Goal: Task Accomplishment & Management: Manage account settings

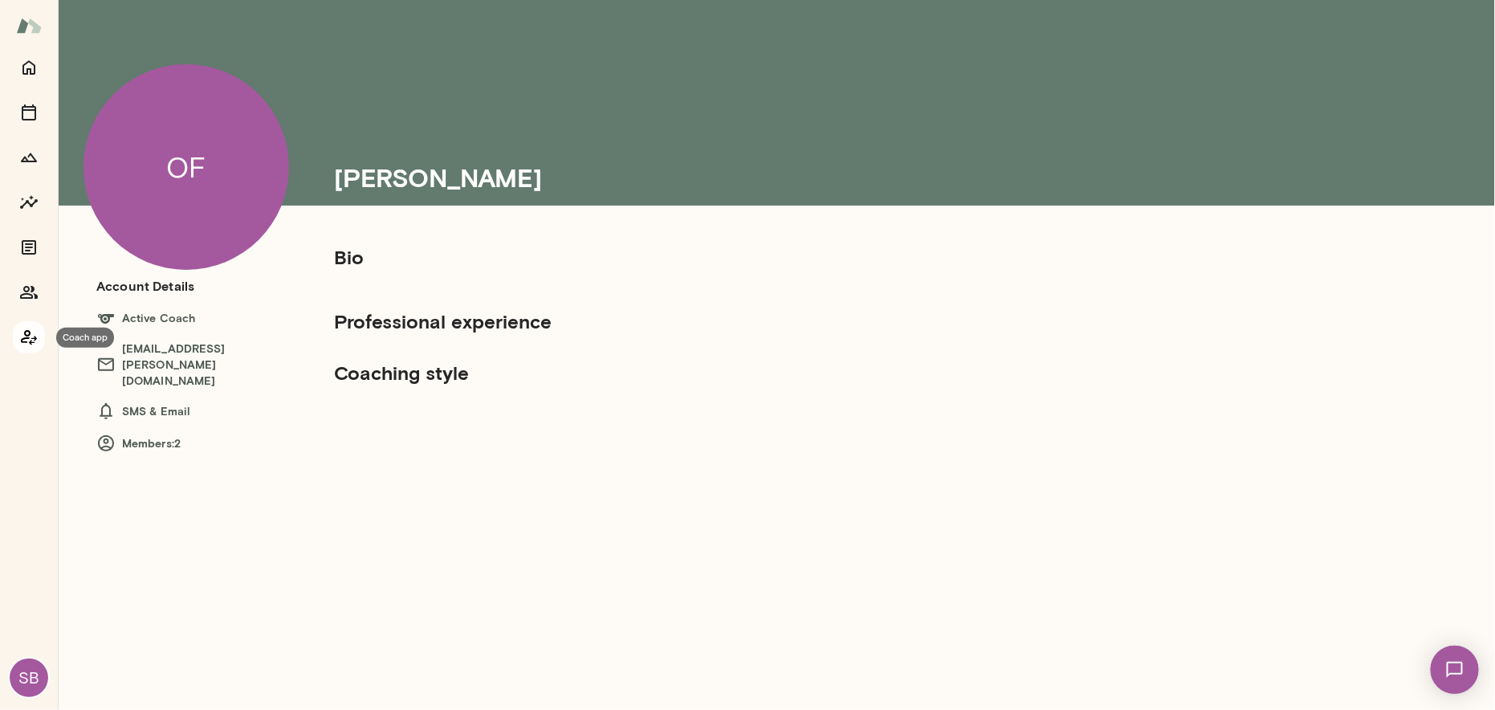
click at [26, 330] on icon "Coach app" at bounding box center [28, 337] width 19 height 19
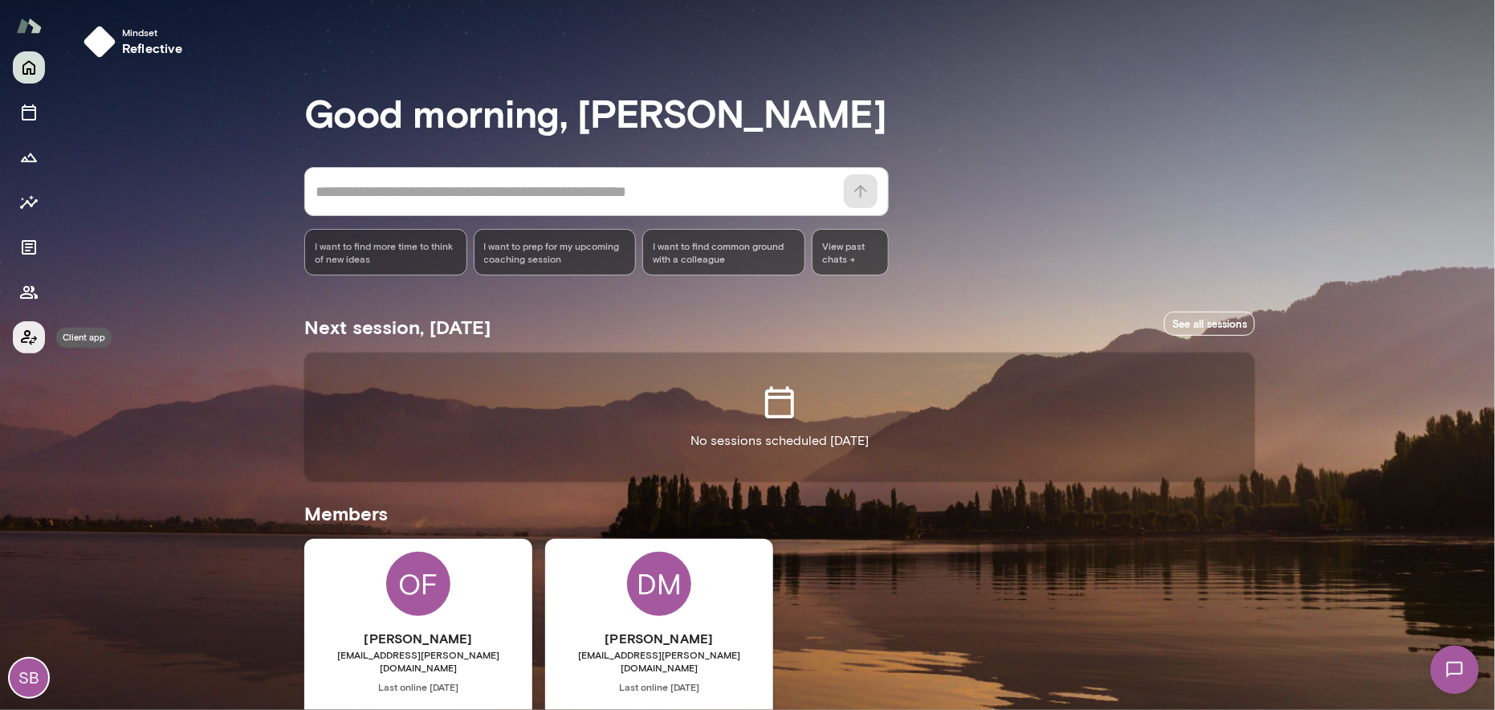
click at [26, 330] on icon "Client app" at bounding box center [28, 337] width 19 height 19
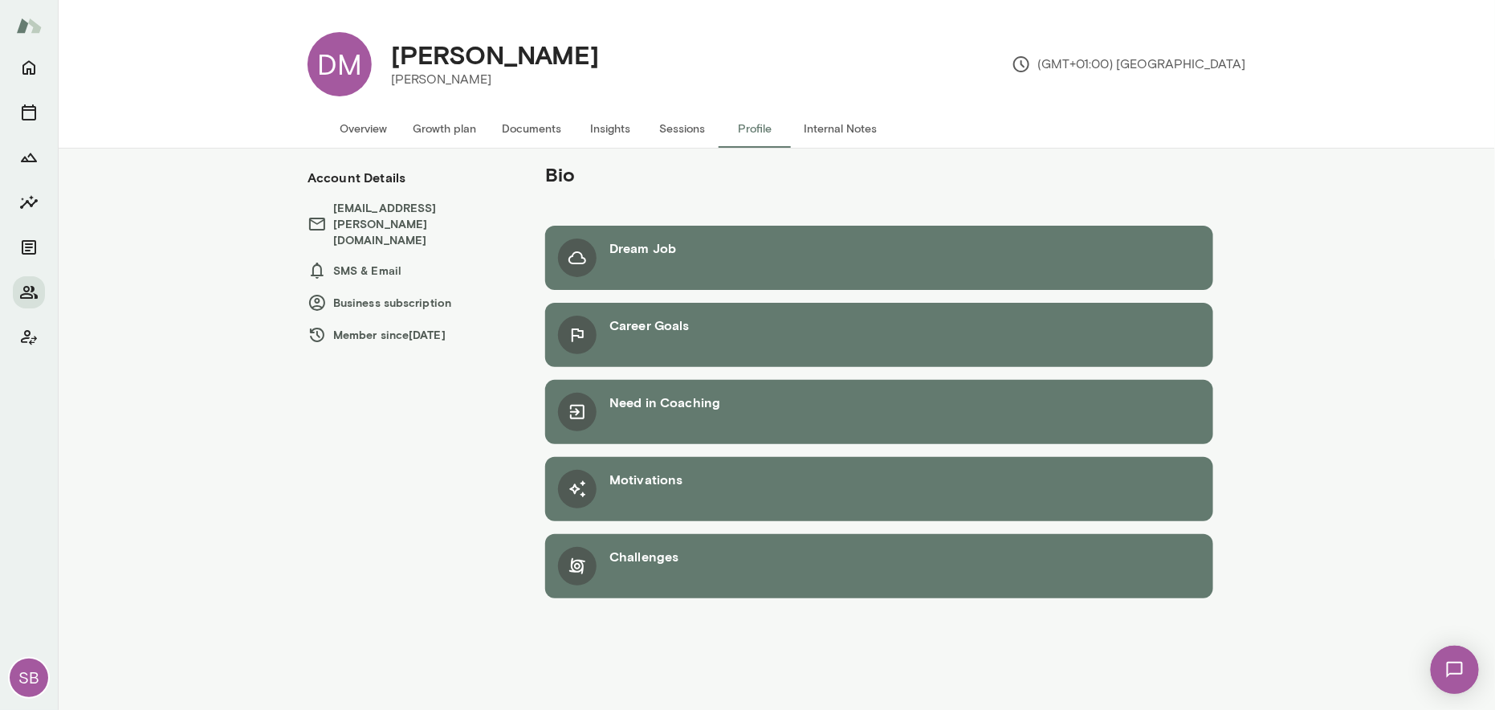
click at [653, 258] on div "Dream Job" at bounding box center [642, 257] width 67 height 39
click at [364, 126] on button "Overview" at bounding box center [363, 128] width 73 height 39
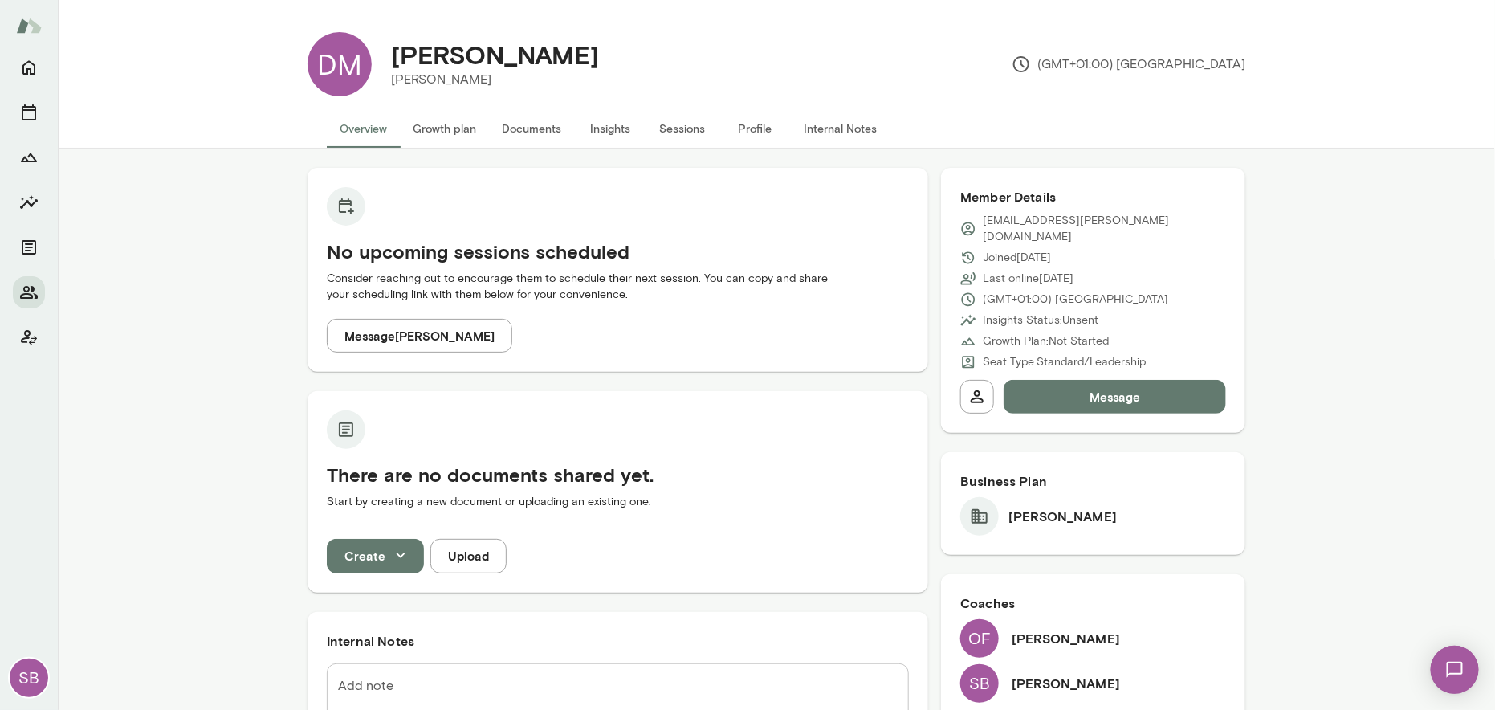
click at [430, 133] on button "Growth plan" at bounding box center [444, 128] width 89 height 39
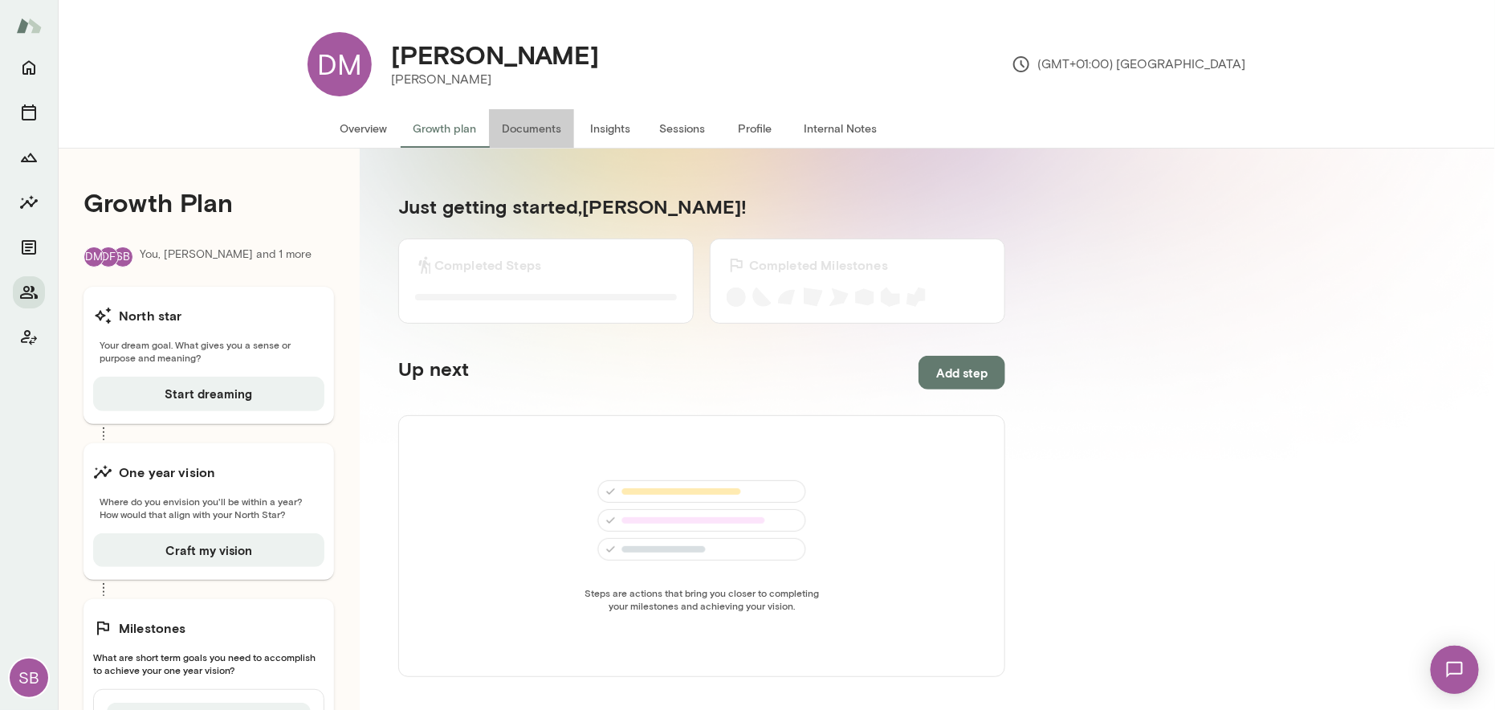
click at [519, 129] on button "Documents" at bounding box center [531, 128] width 85 height 39
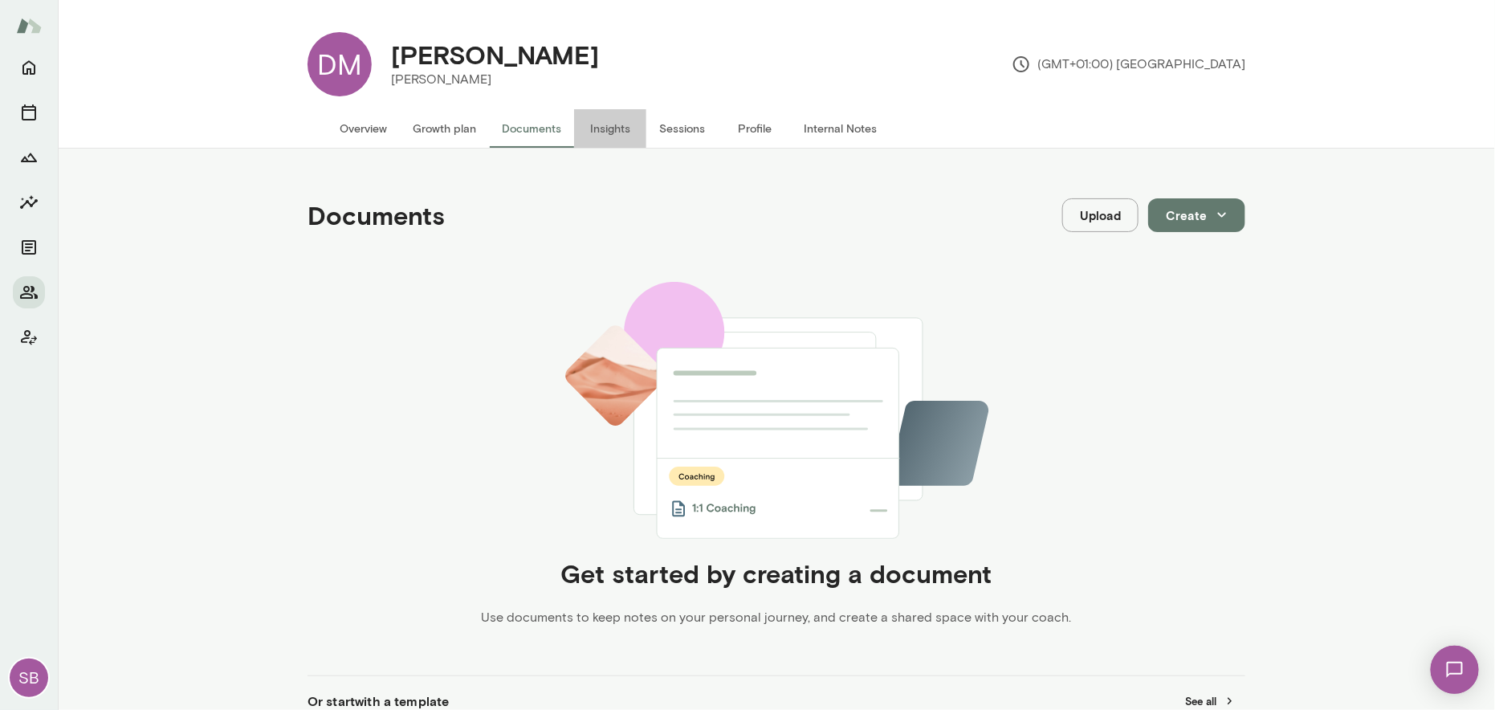
click at [605, 123] on button "Insights" at bounding box center [610, 128] width 72 height 39
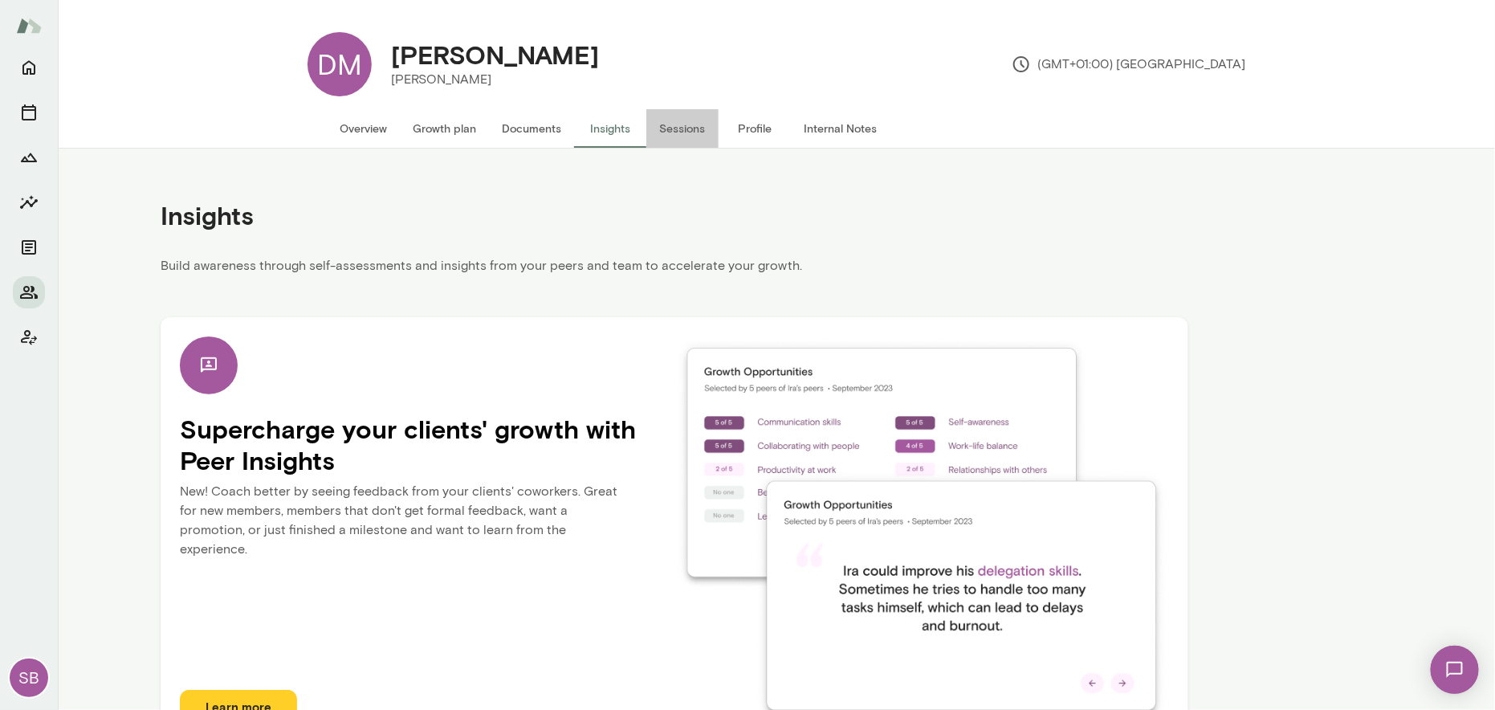
click at [664, 130] on button "Sessions" at bounding box center [682, 128] width 72 height 39
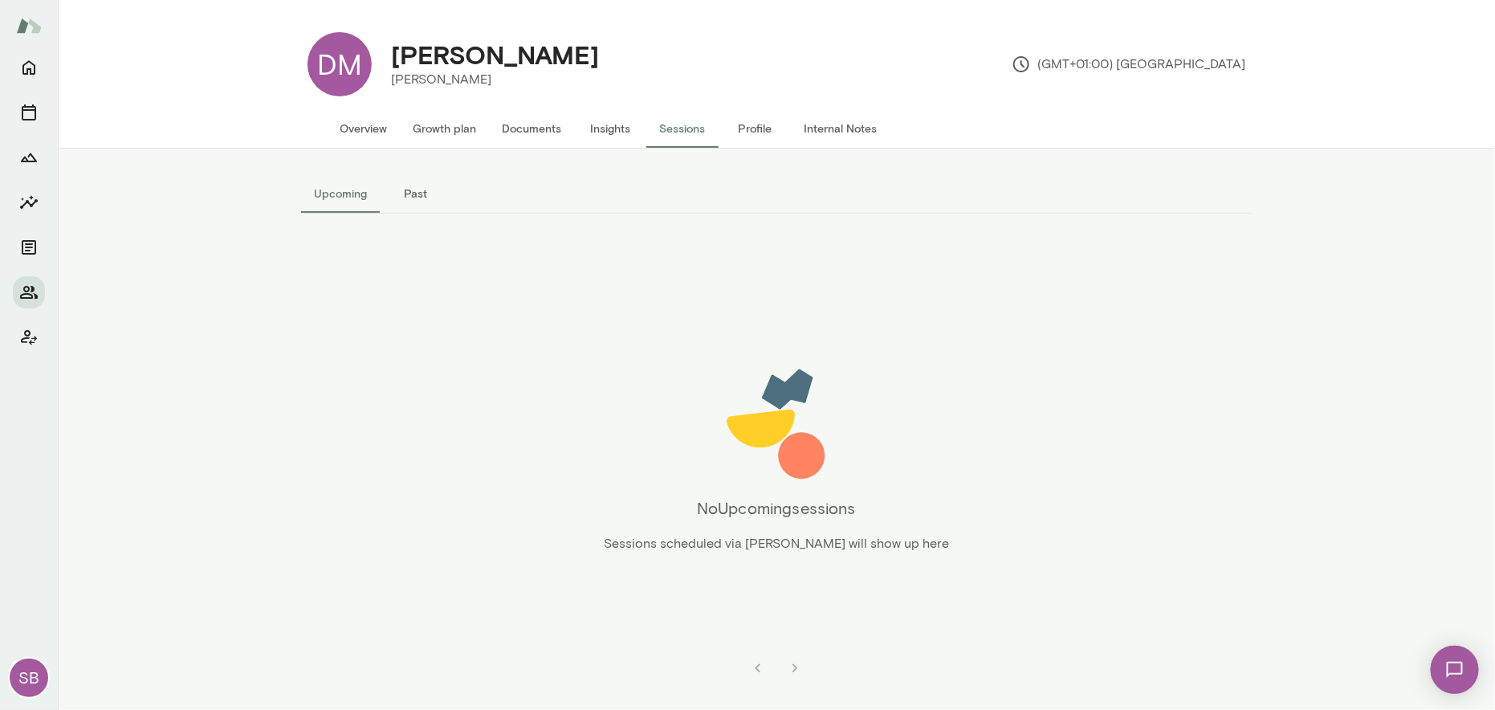
click at [741, 128] on button "Profile" at bounding box center [755, 128] width 72 height 39
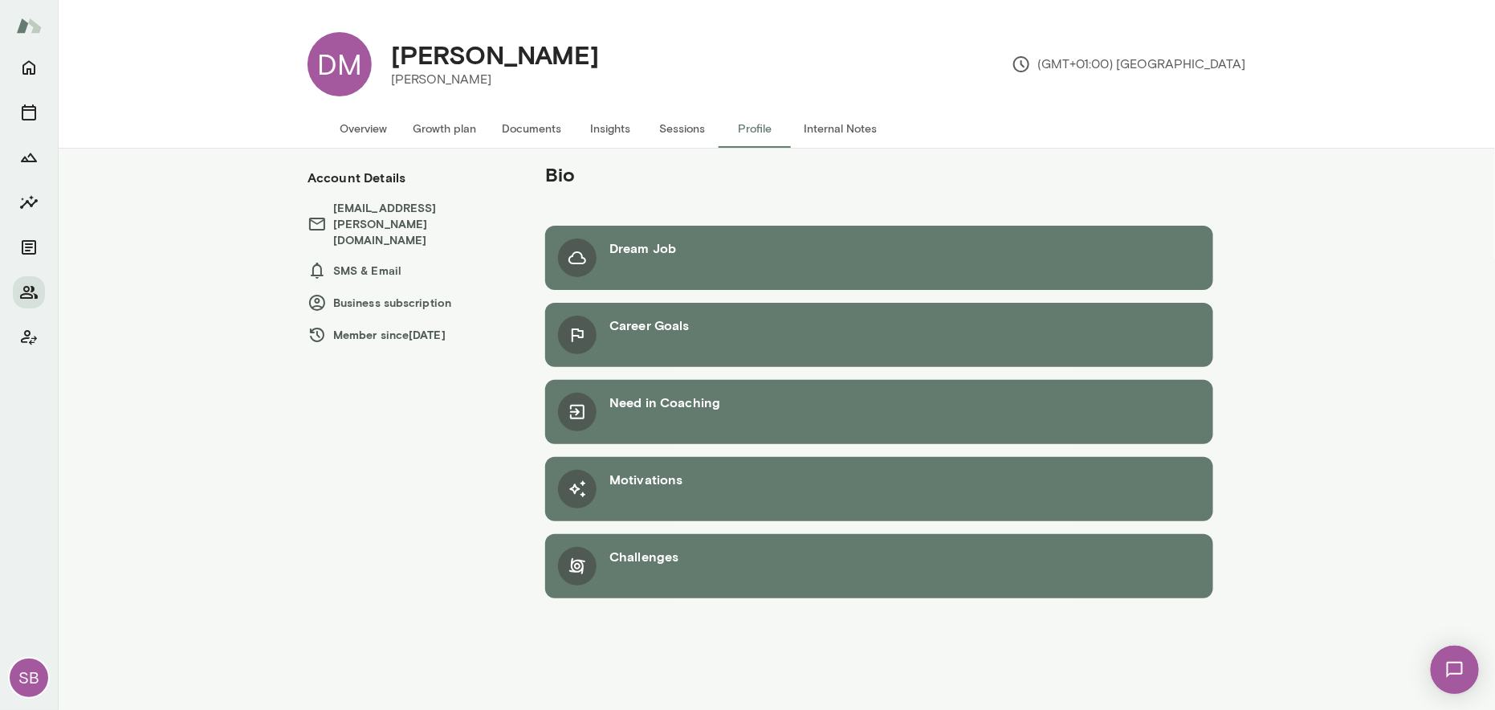
click at [824, 134] on button "Internal Notes" at bounding box center [840, 128] width 99 height 39
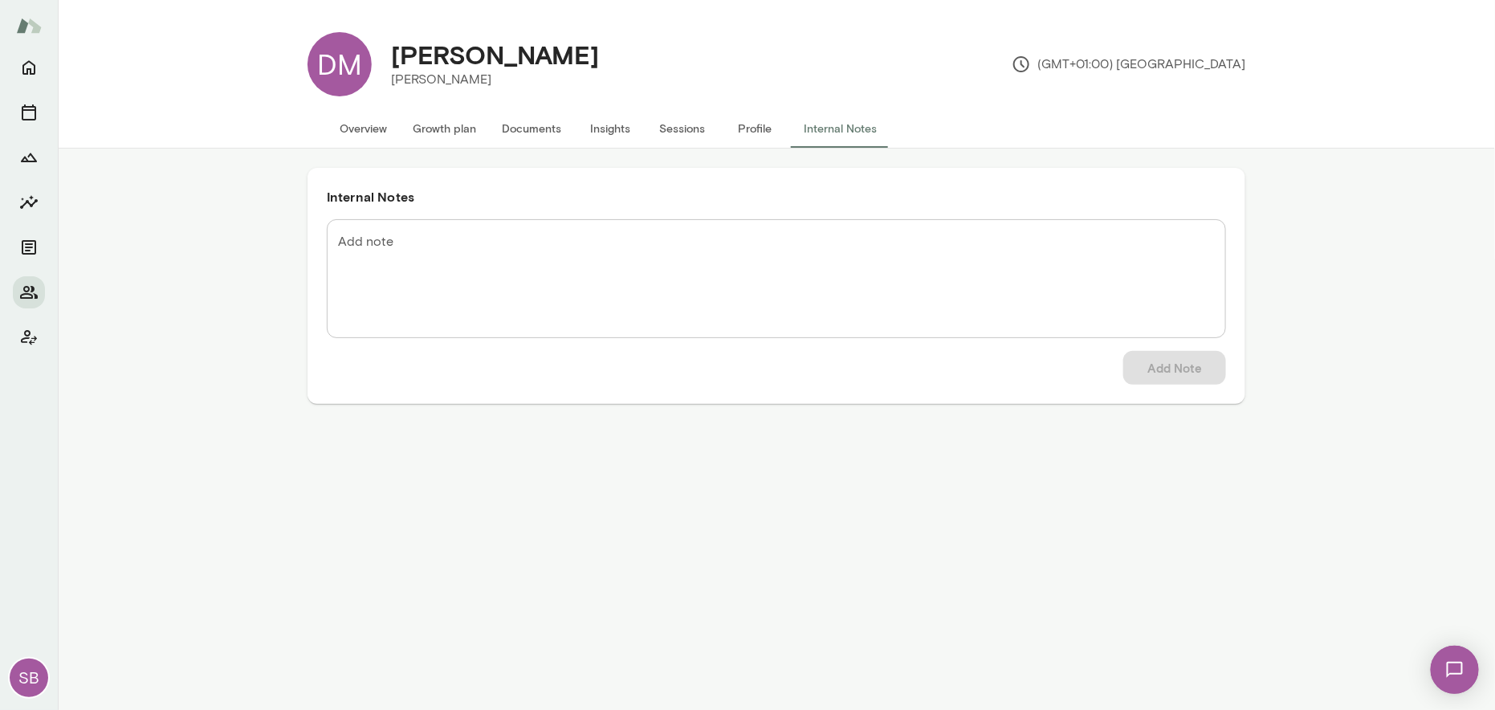
click at [347, 127] on button "Overview" at bounding box center [363, 128] width 73 height 39
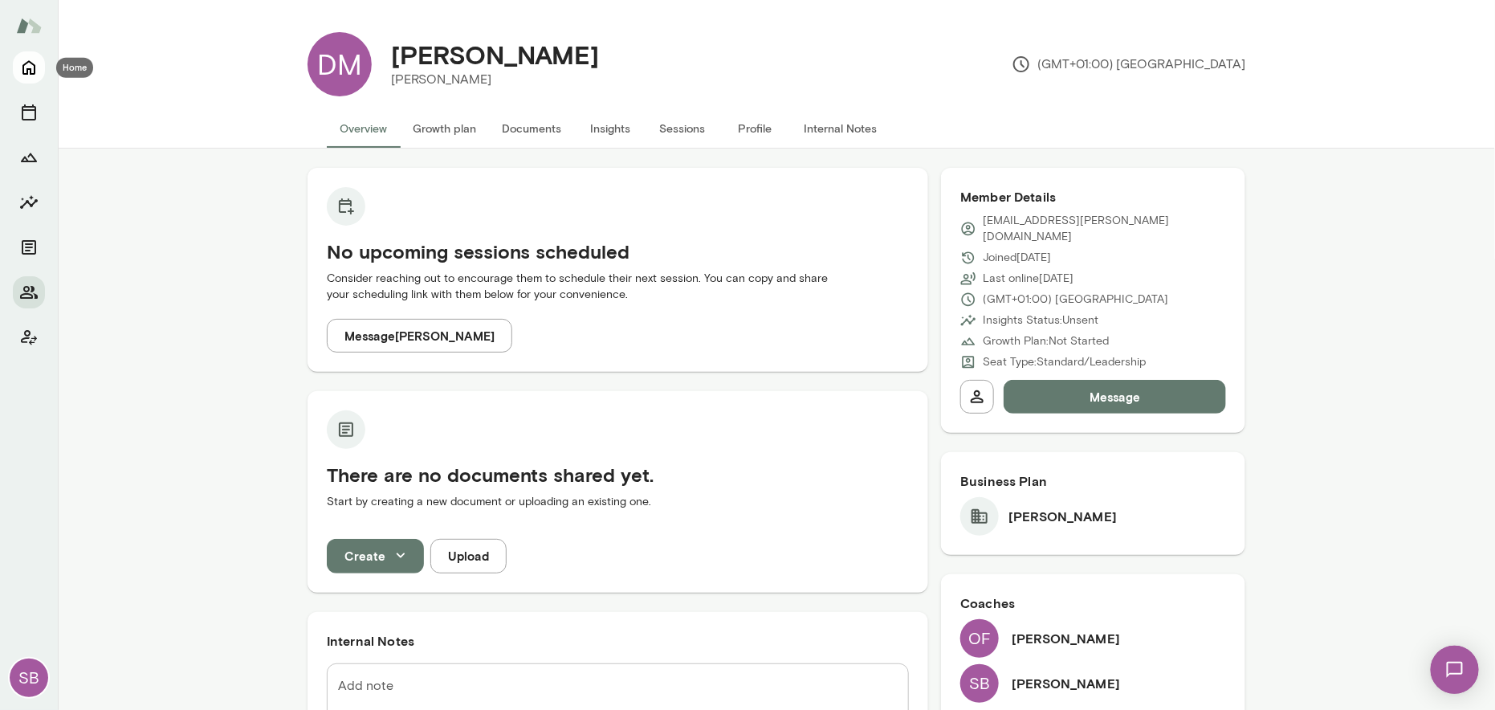
click at [26, 67] on icon "Home" at bounding box center [28, 67] width 19 height 19
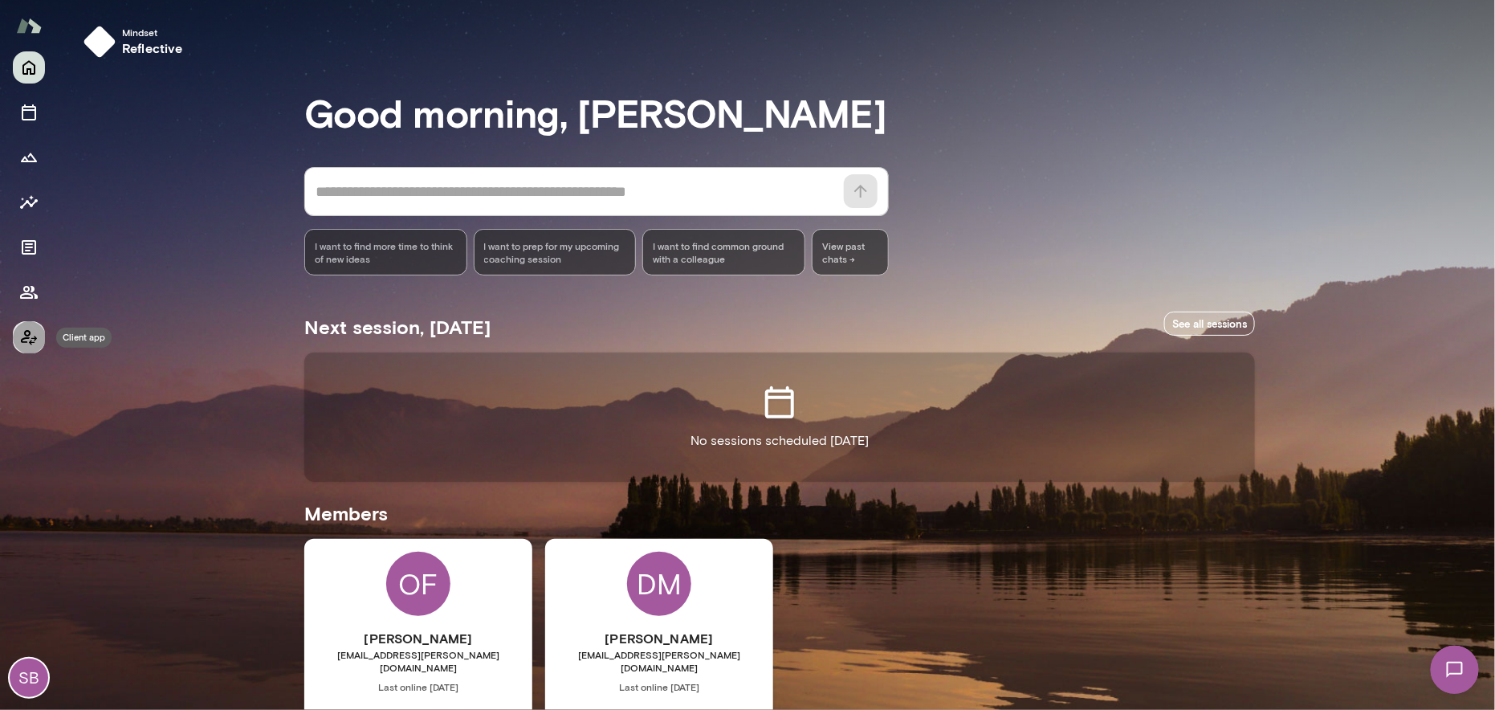
click at [24, 334] on icon "Client app" at bounding box center [29, 337] width 16 height 15
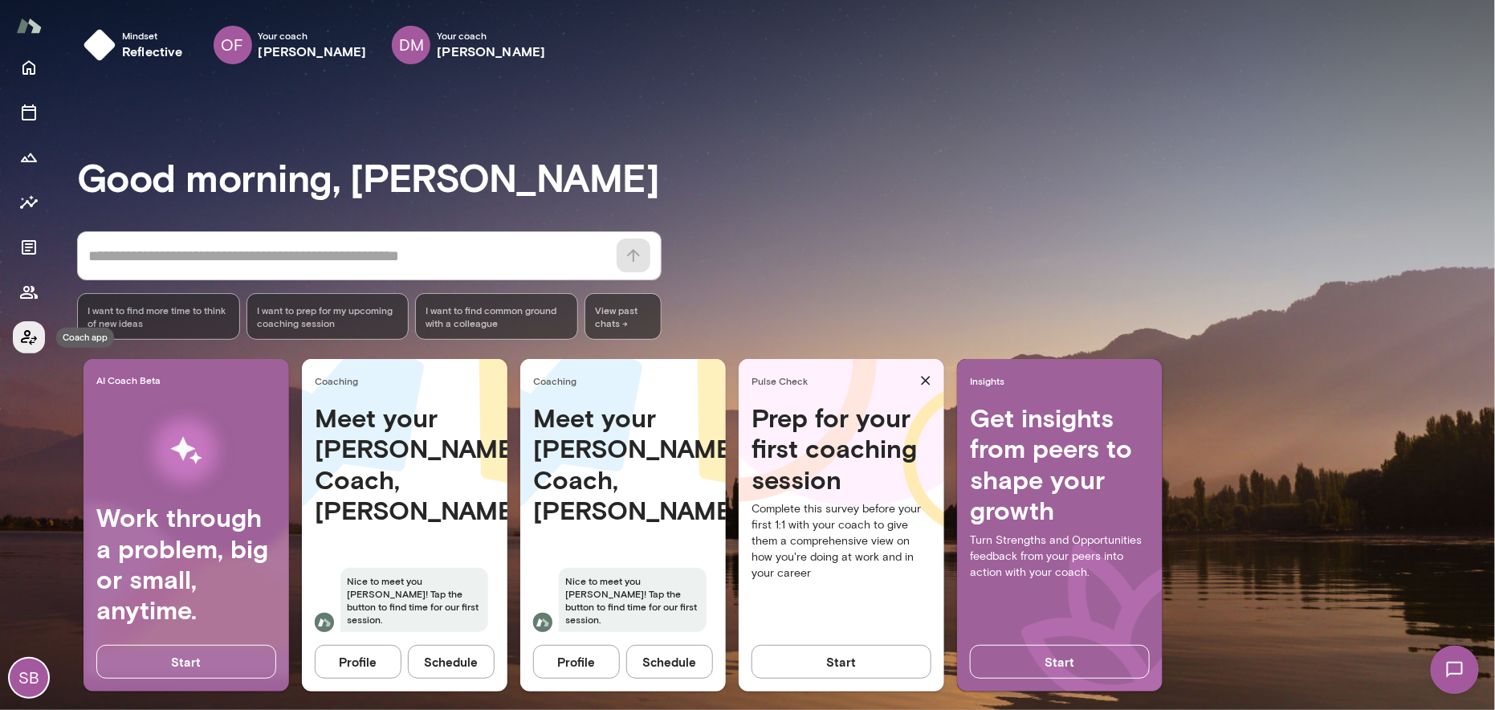
click at [24, 334] on icon "Coach app" at bounding box center [29, 337] width 16 height 15
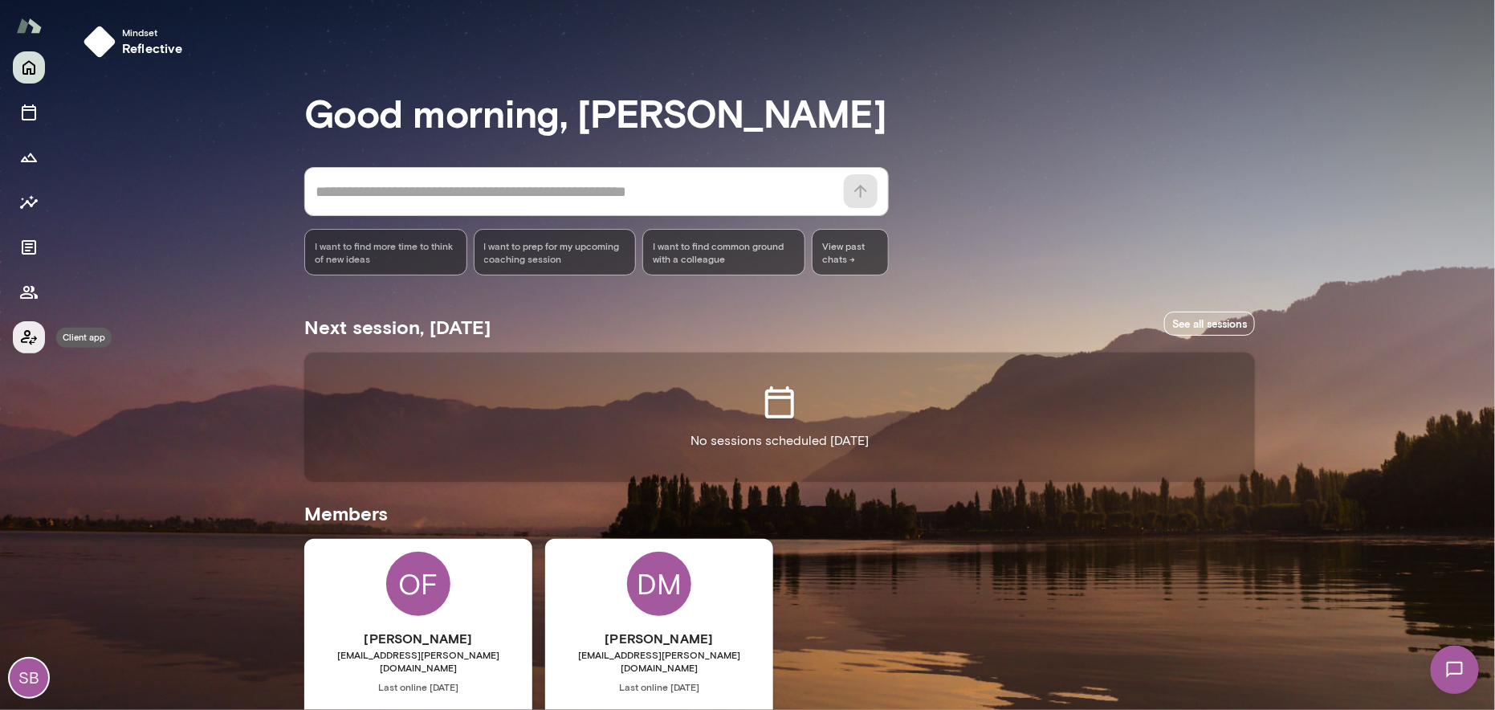
click at [23, 333] on icon "Client app" at bounding box center [28, 337] width 19 height 19
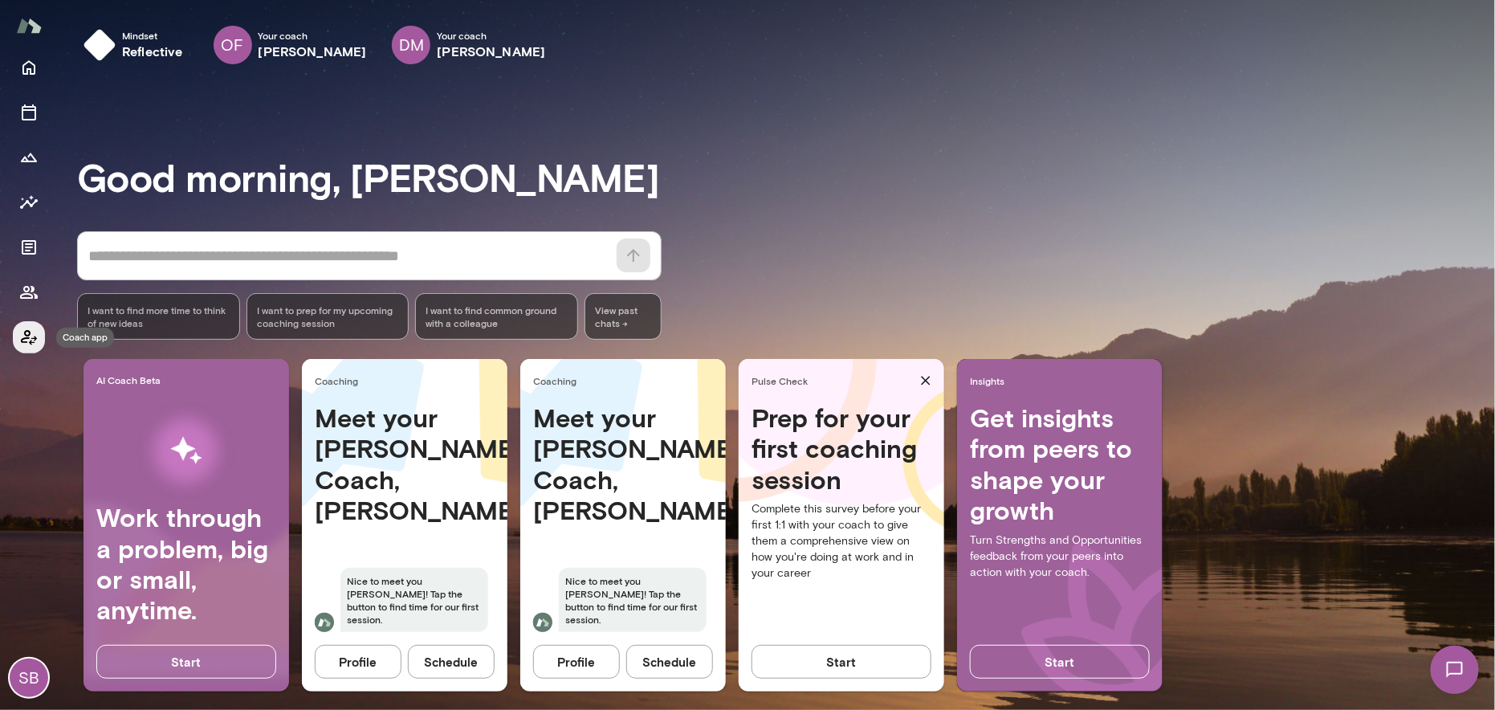
click at [30, 331] on icon "Coach app" at bounding box center [28, 337] width 19 height 19
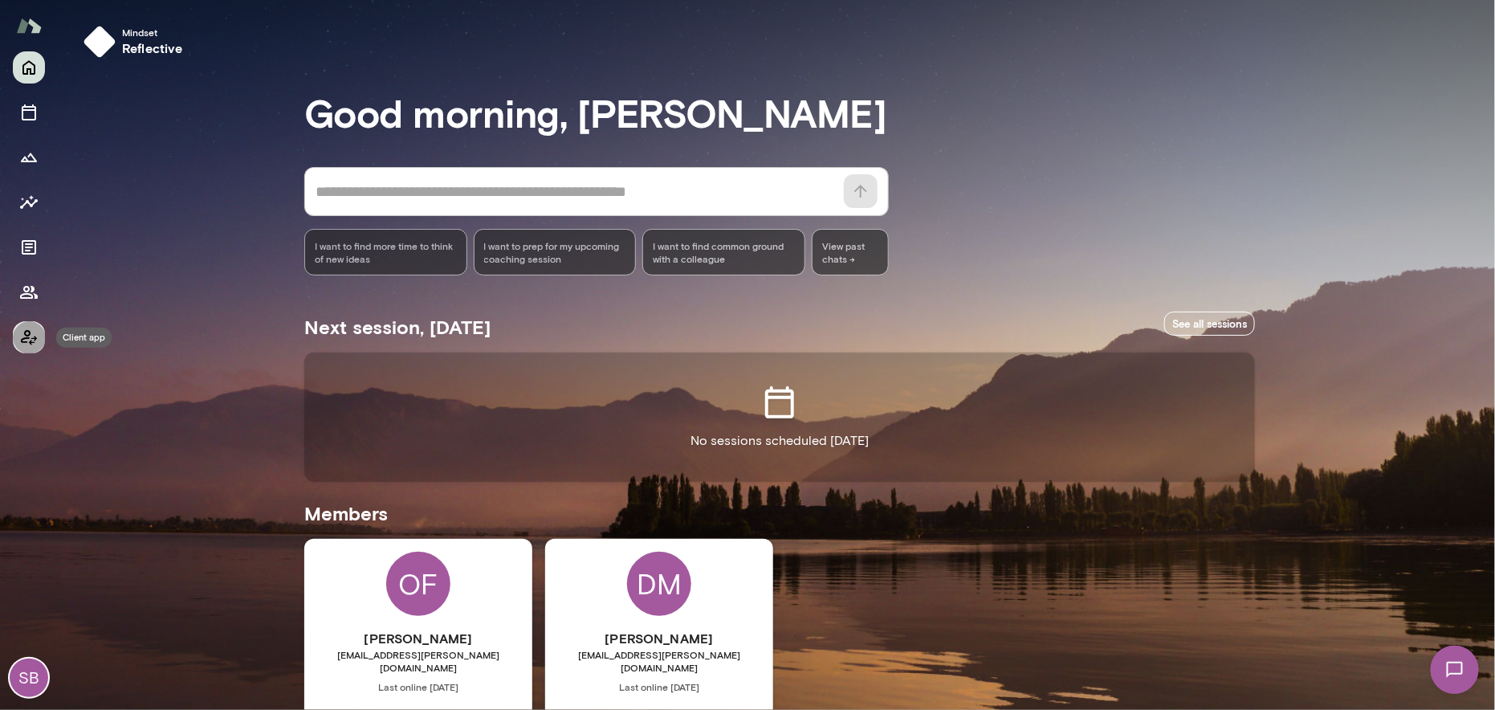
click at [30, 331] on icon "Client app" at bounding box center [28, 337] width 19 height 19
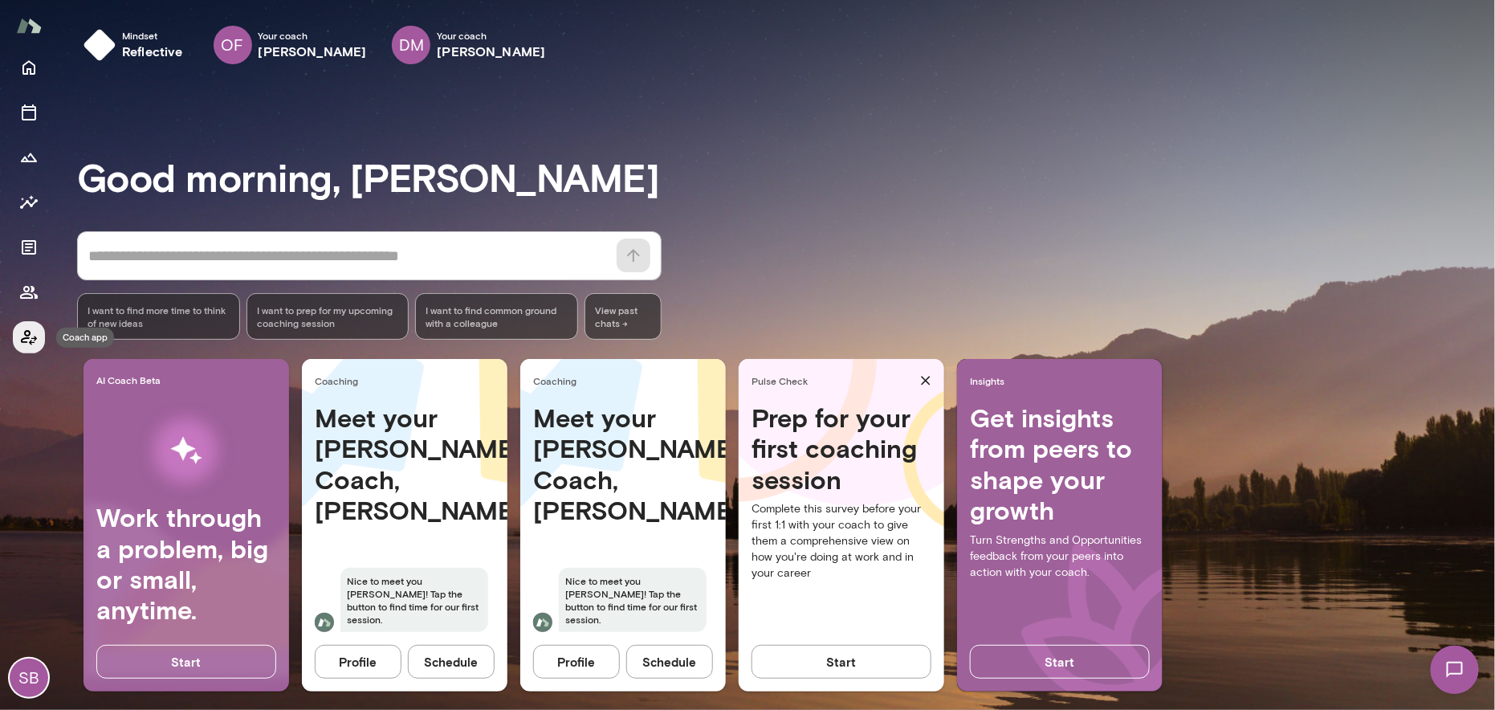
click at [30, 331] on icon "Coach app" at bounding box center [28, 337] width 19 height 19
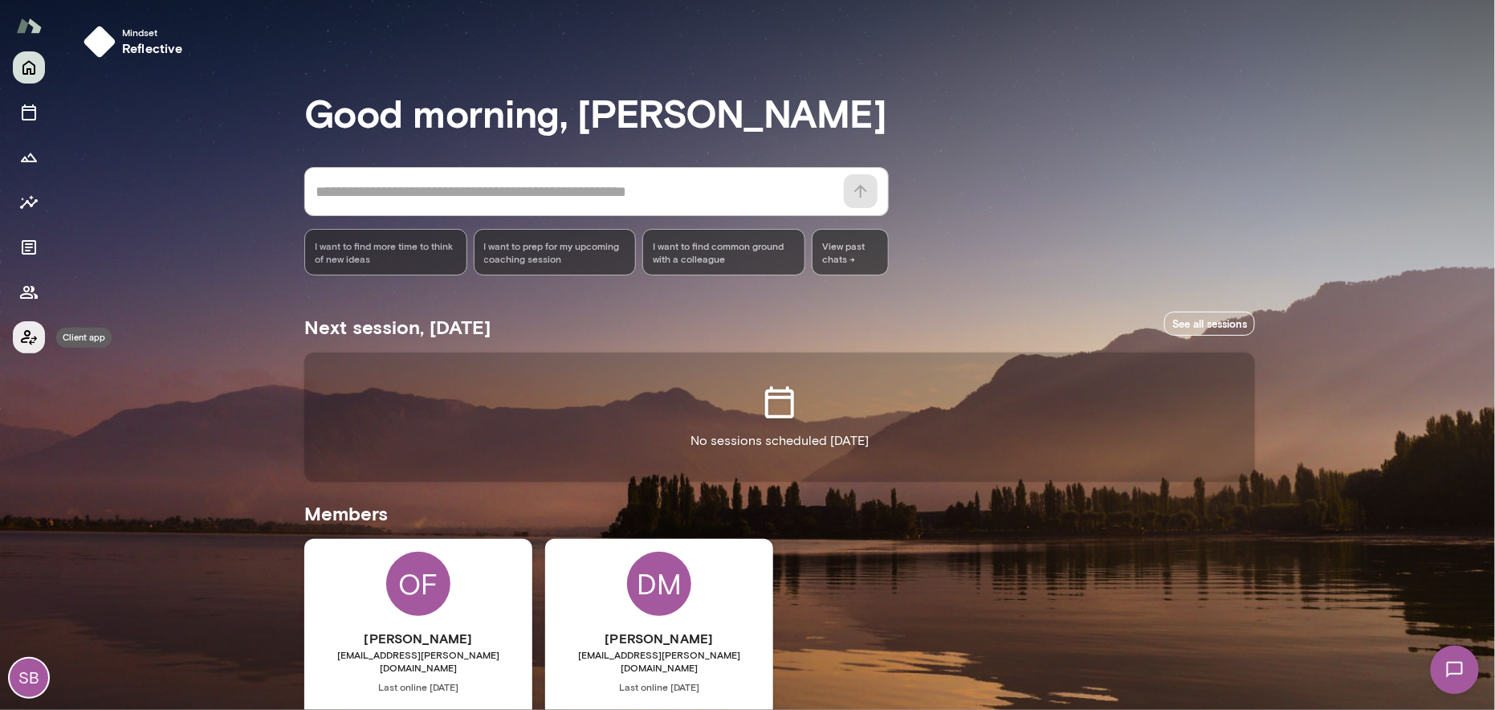
click at [30, 331] on icon "Client app" at bounding box center [28, 337] width 19 height 19
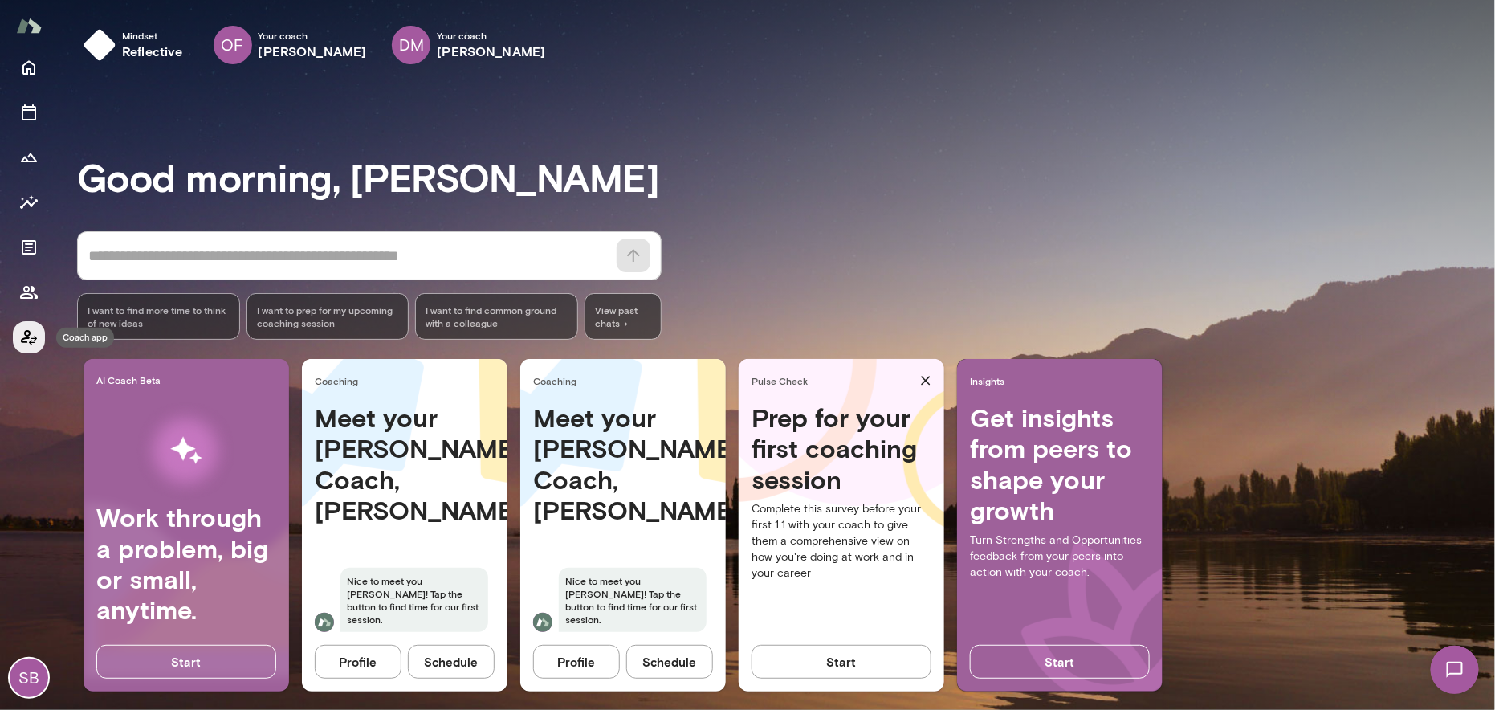
click at [30, 336] on icon "Coach app" at bounding box center [28, 337] width 19 height 19
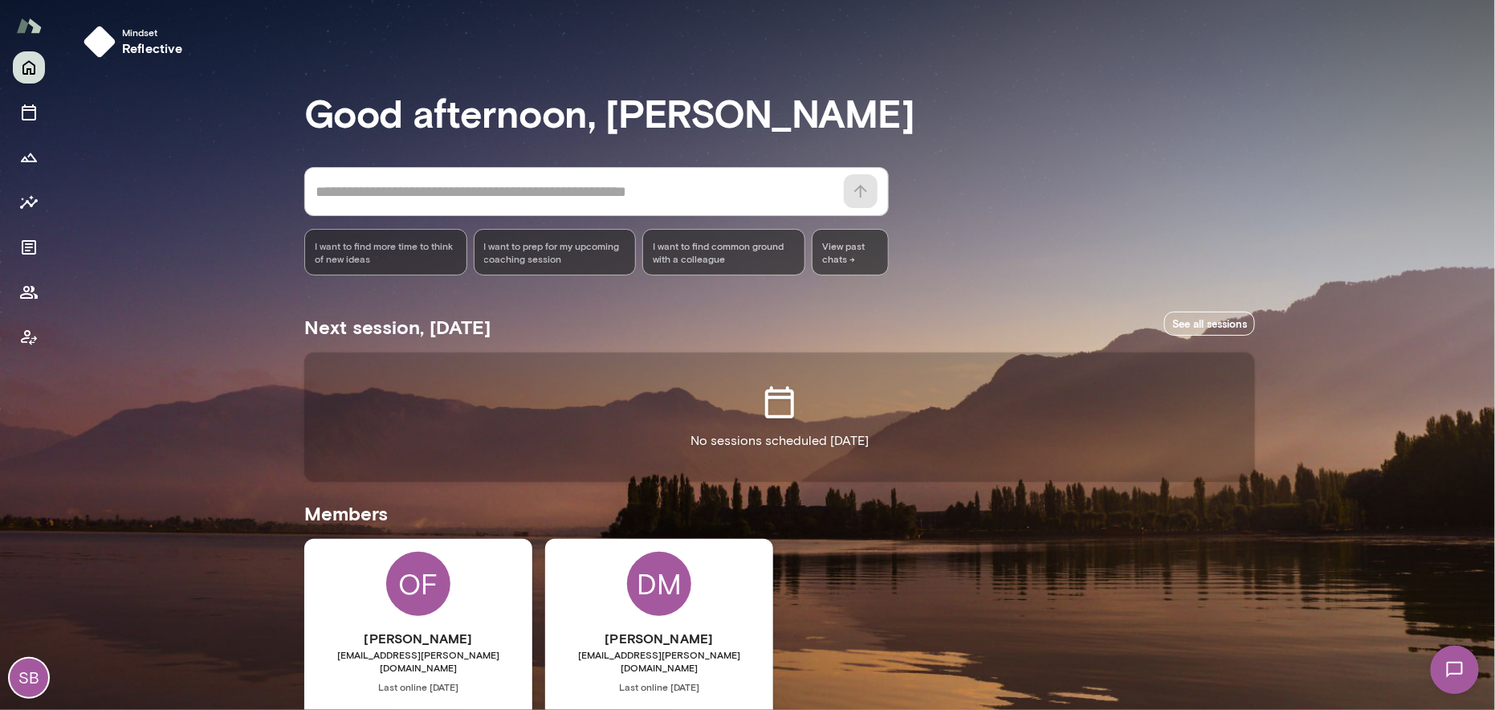
click at [30, 676] on div "SB" at bounding box center [29, 677] width 39 height 39
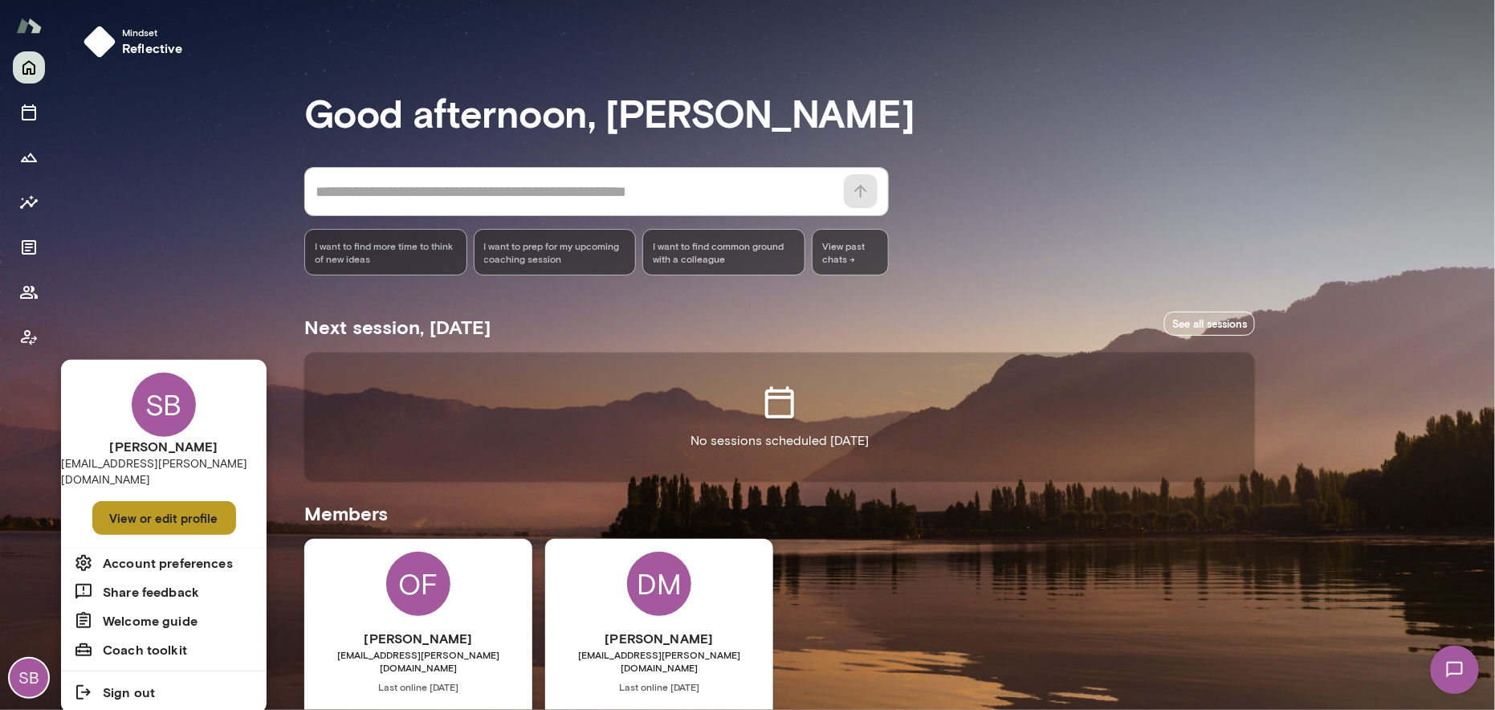
click at [132, 501] on button "View or edit profile" at bounding box center [164, 518] width 144 height 34
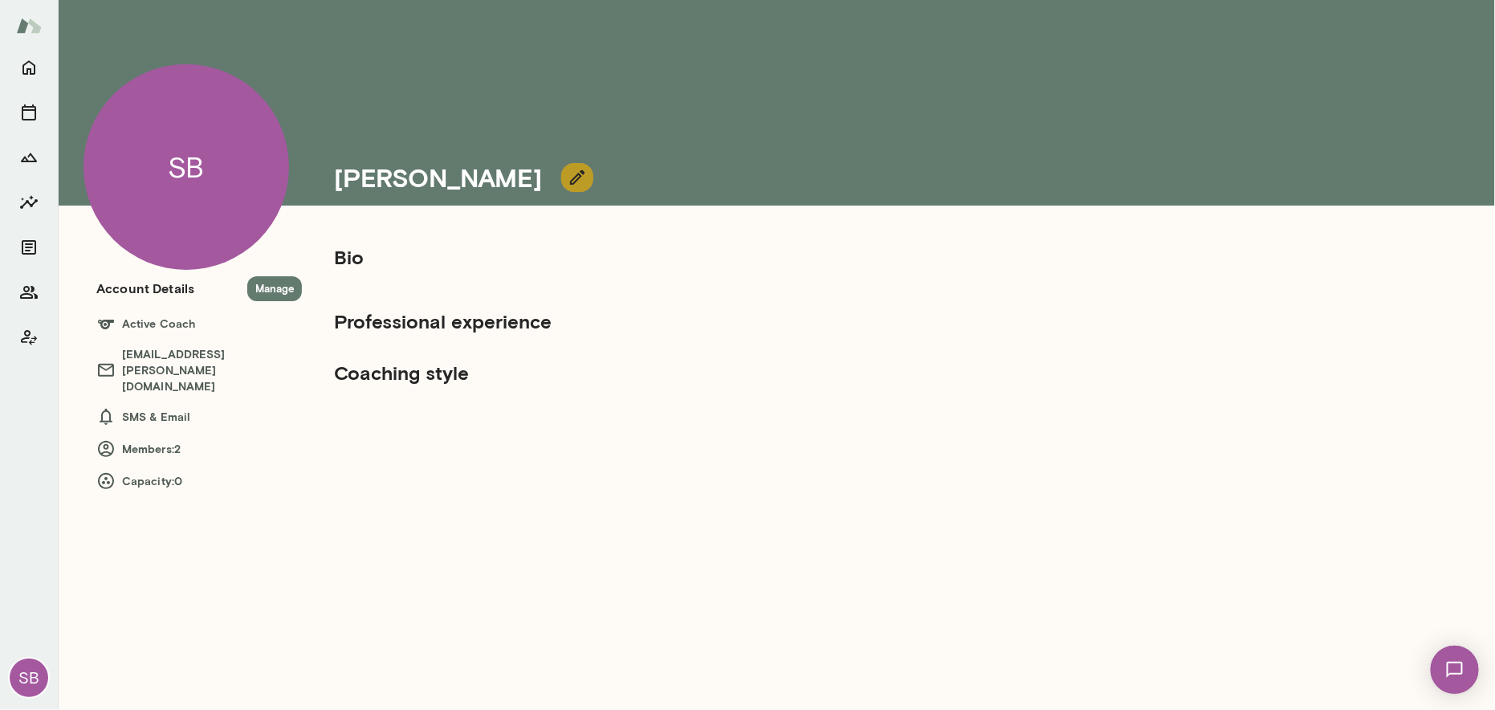
click at [570, 179] on icon "button" at bounding box center [577, 177] width 14 height 14
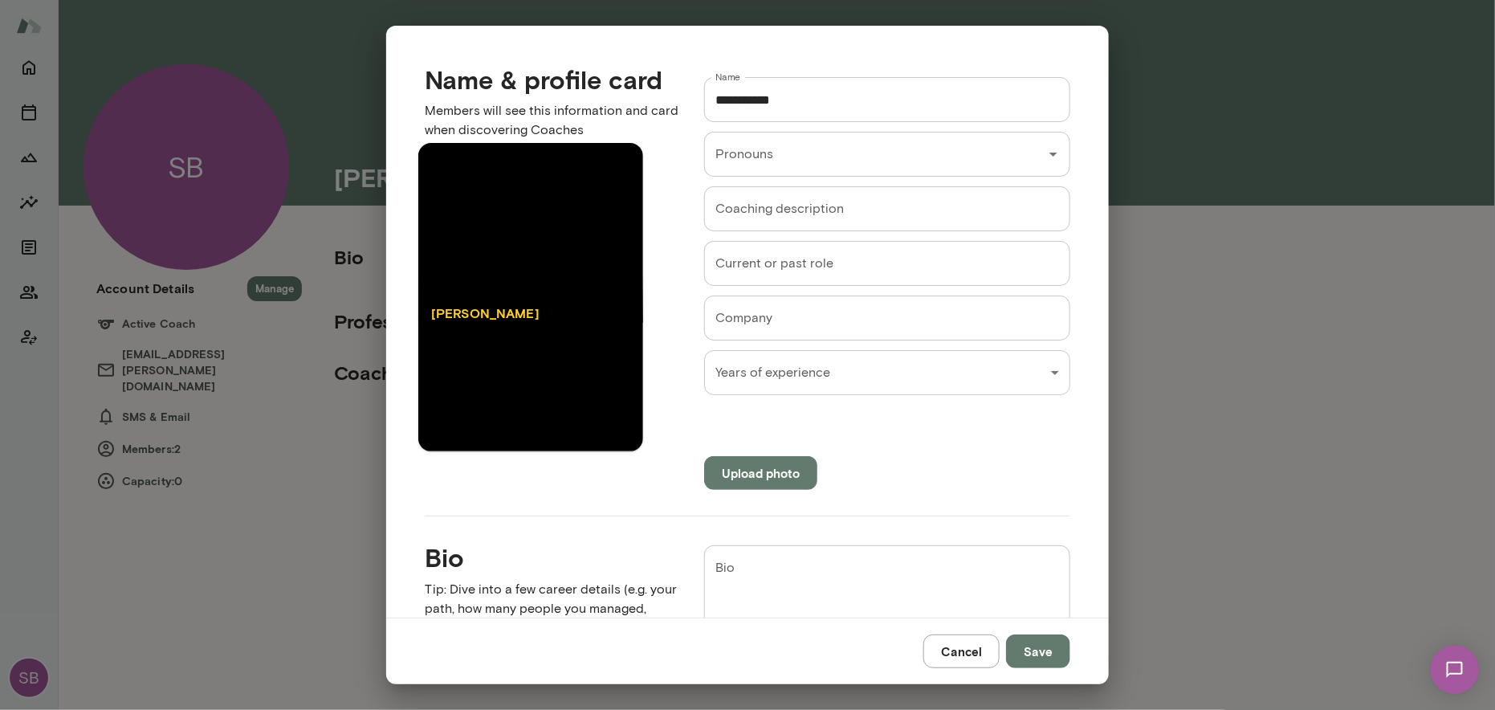
click at [739, 467] on button "Upload photo" at bounding box center [760, 473] width 113 height 34
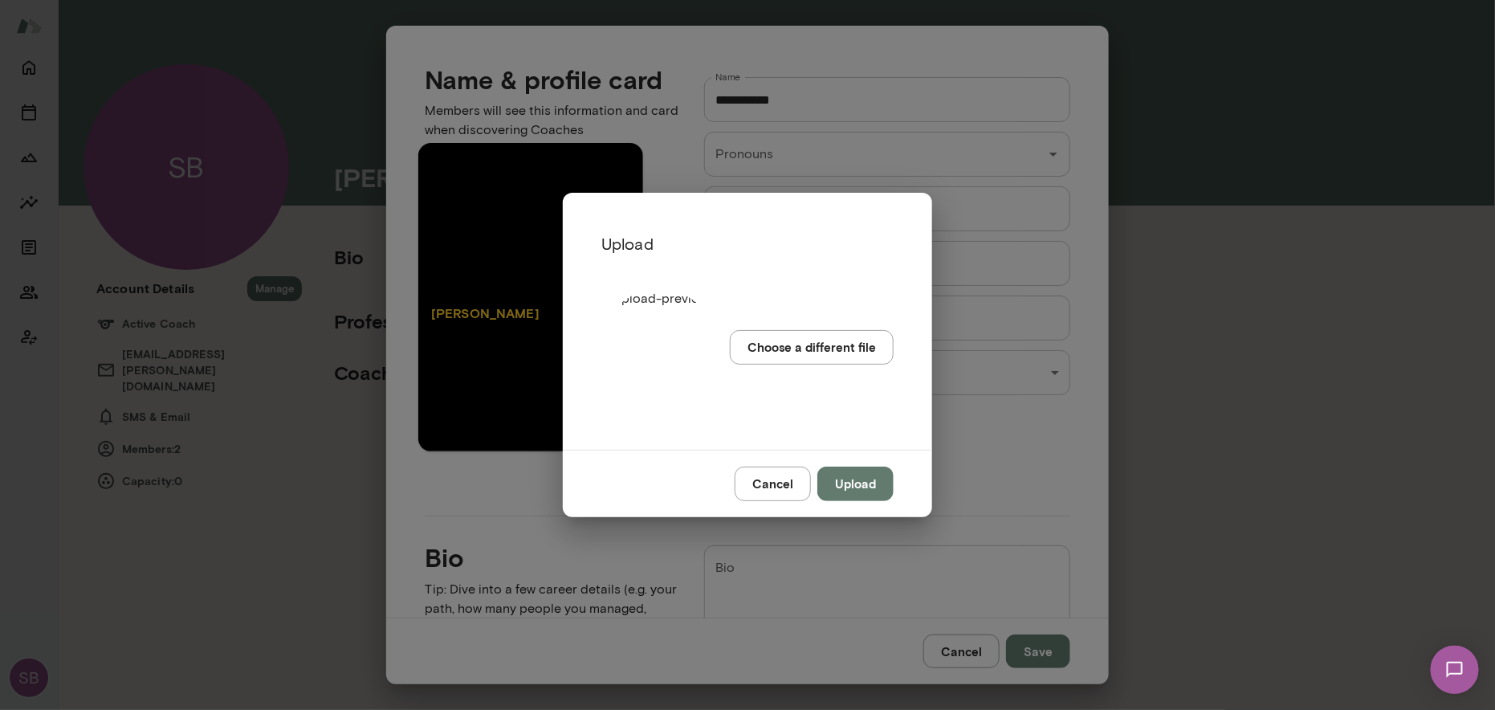
click at [863, 485] on button "Upload" at bounding box center [855, 483] width 76 height 34
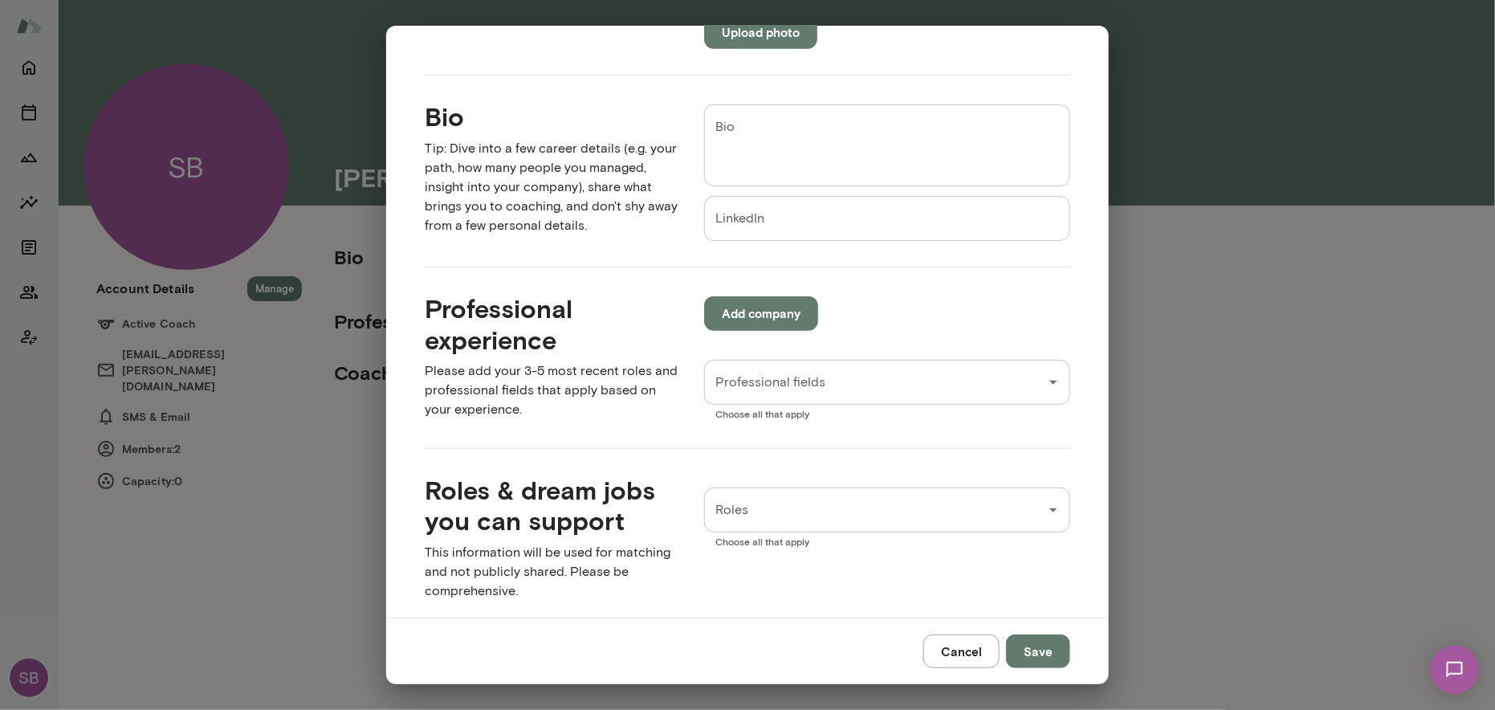
scroll to position [482, 0]
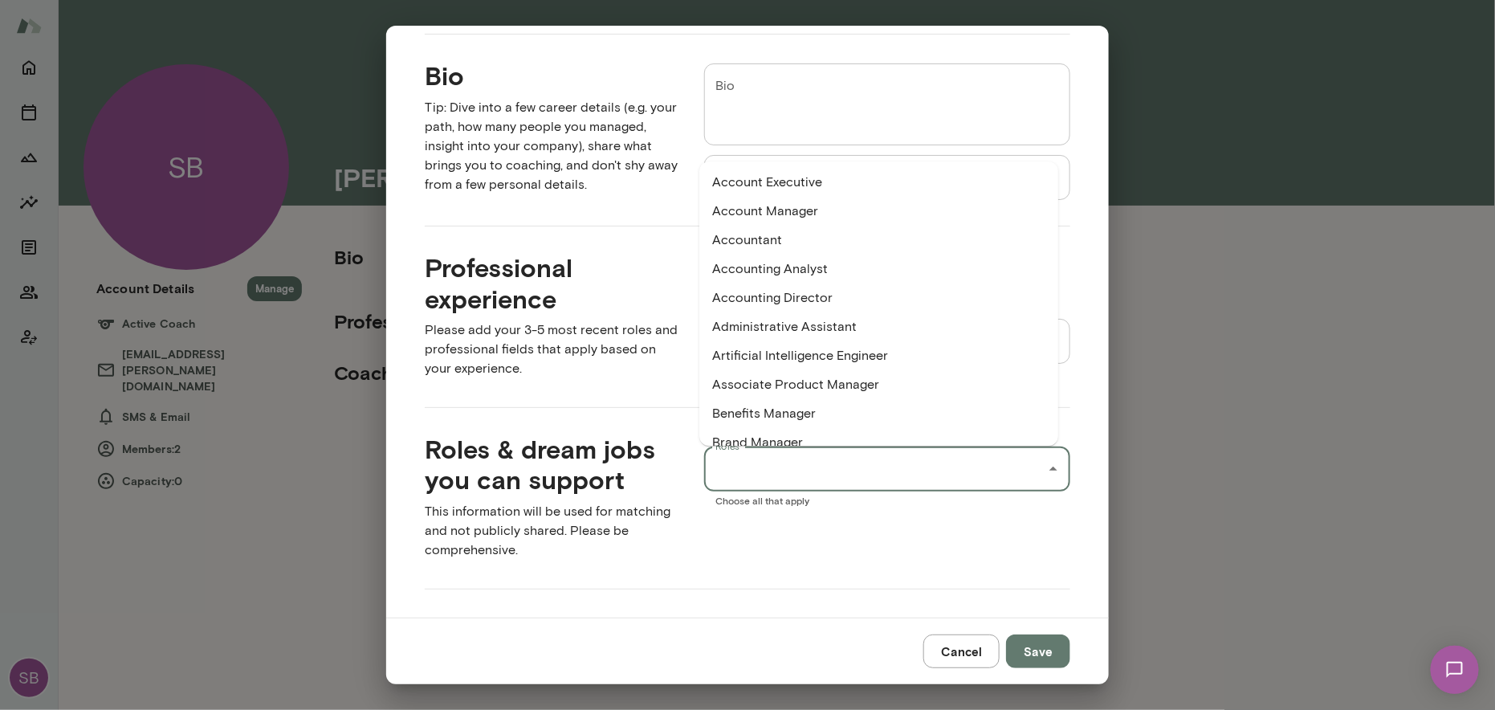
click at [979, 466] on input "Roles" at bounding box center [875, 469] width 328 height 31
click at [862, 537] on div "Roles Roles Choose all that apply" at bounding box center [874, 492] width 392 height 142
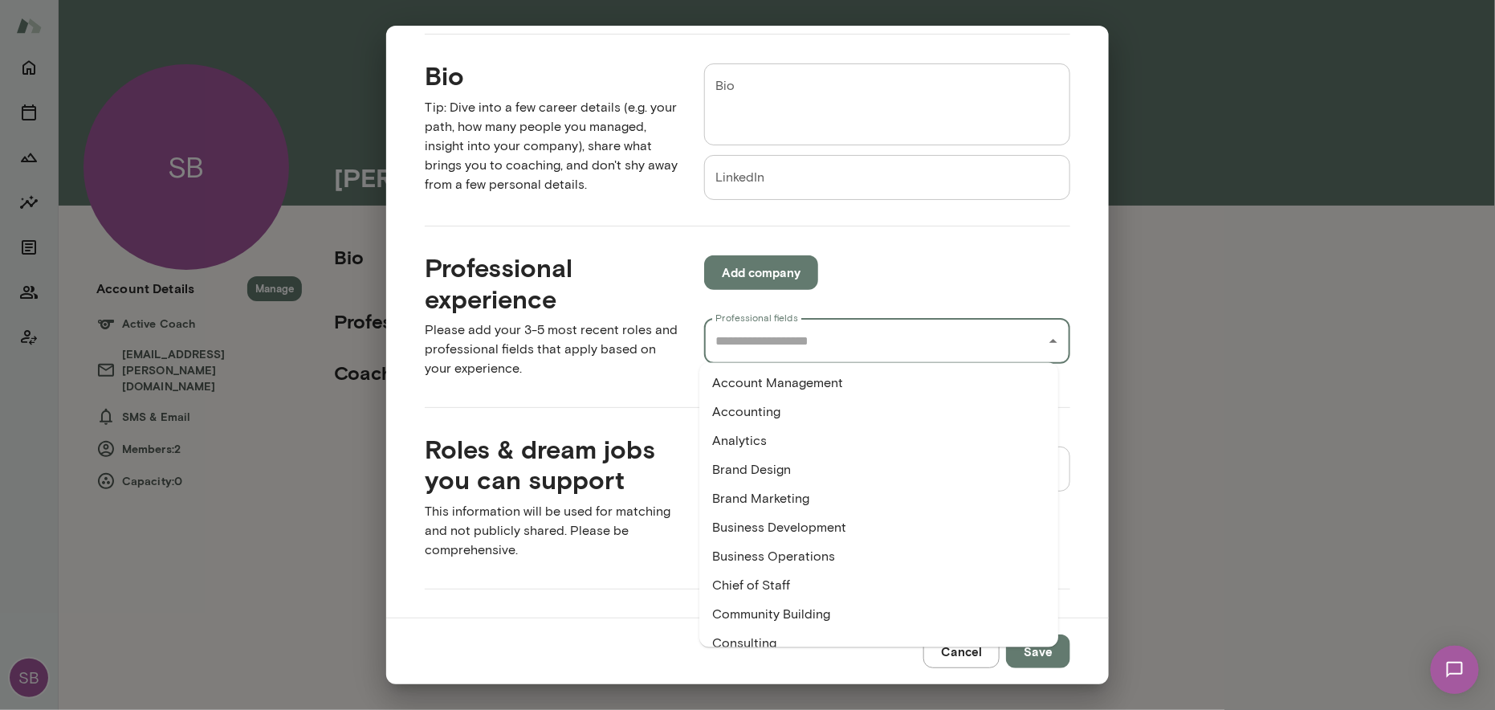
click at [885, 348] on input "Professional fields" at bounding box center [875, 341] width 328 height 31
click at [833, 346] on input "Professional fields" at bounding box center [875, 341] width 328 height 31
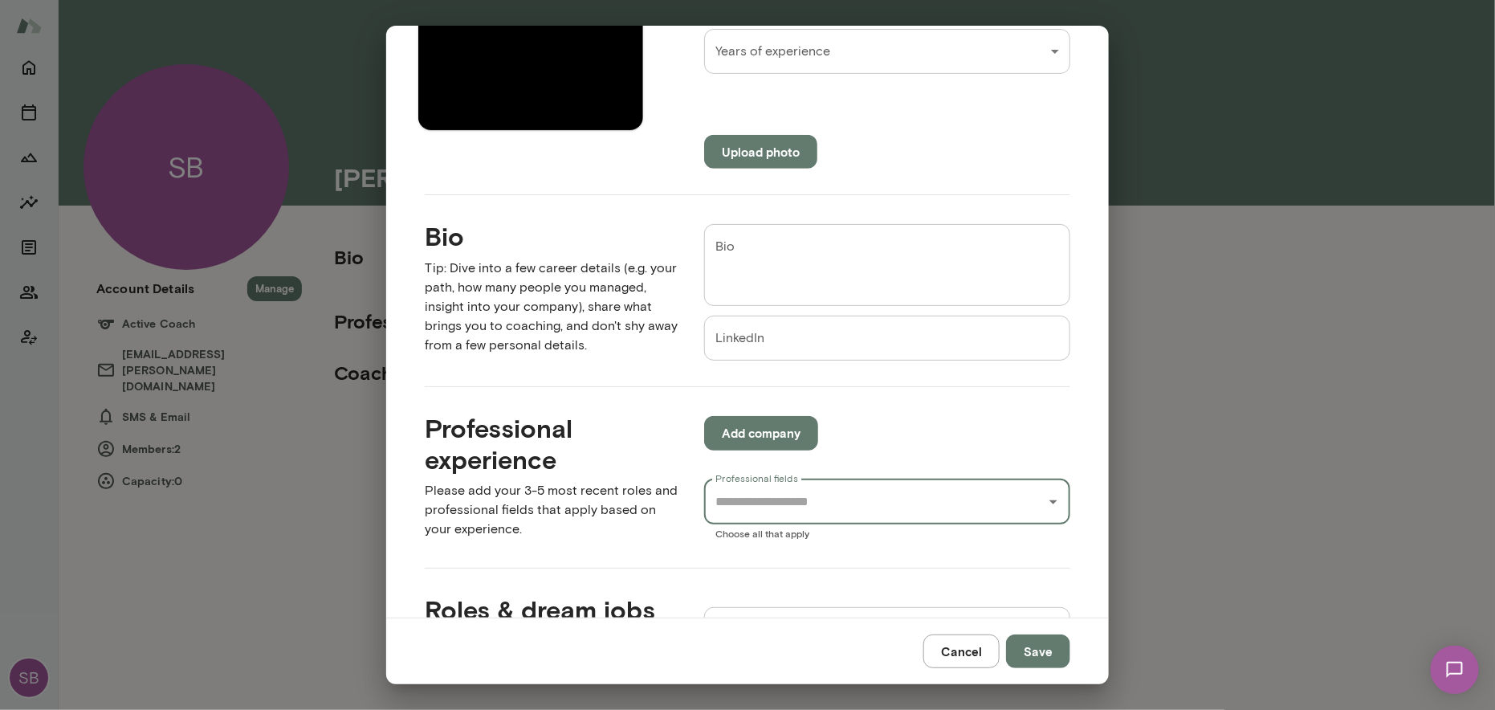
scroll to position [161, 0]
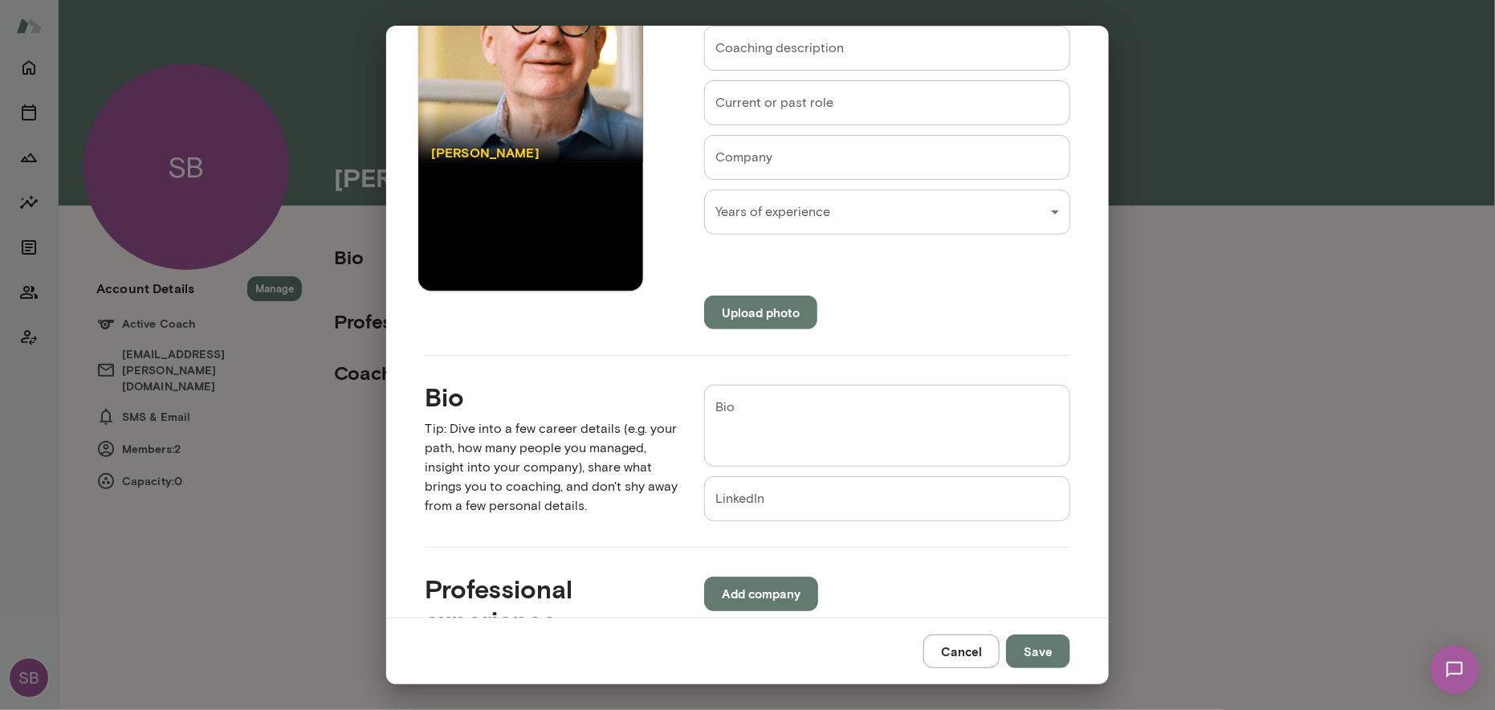
click at [1041, 652] on button "Save" at bounding box center [1038, 651] width 64 height 34
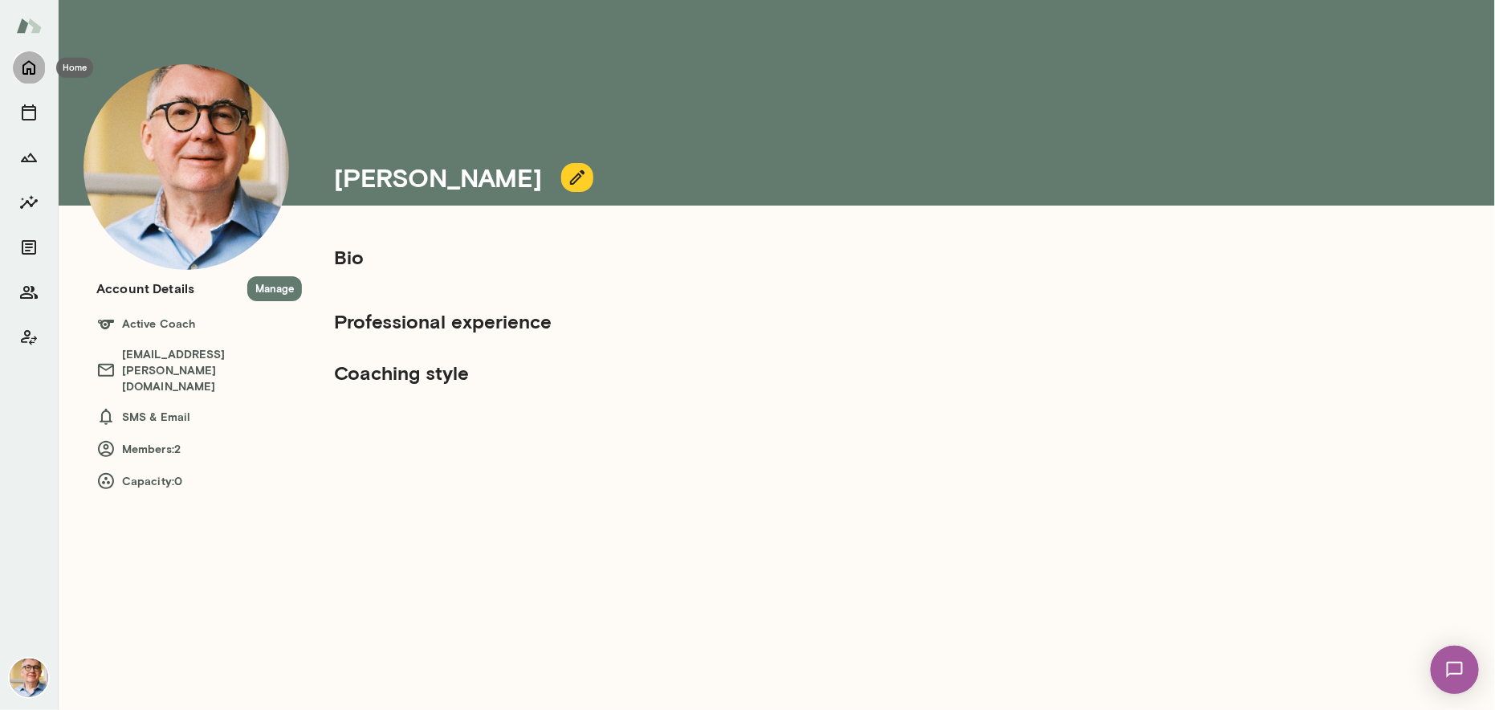
click at [24, 67] on icon "Home" at bounding box center [28, 67] width 19 height 19
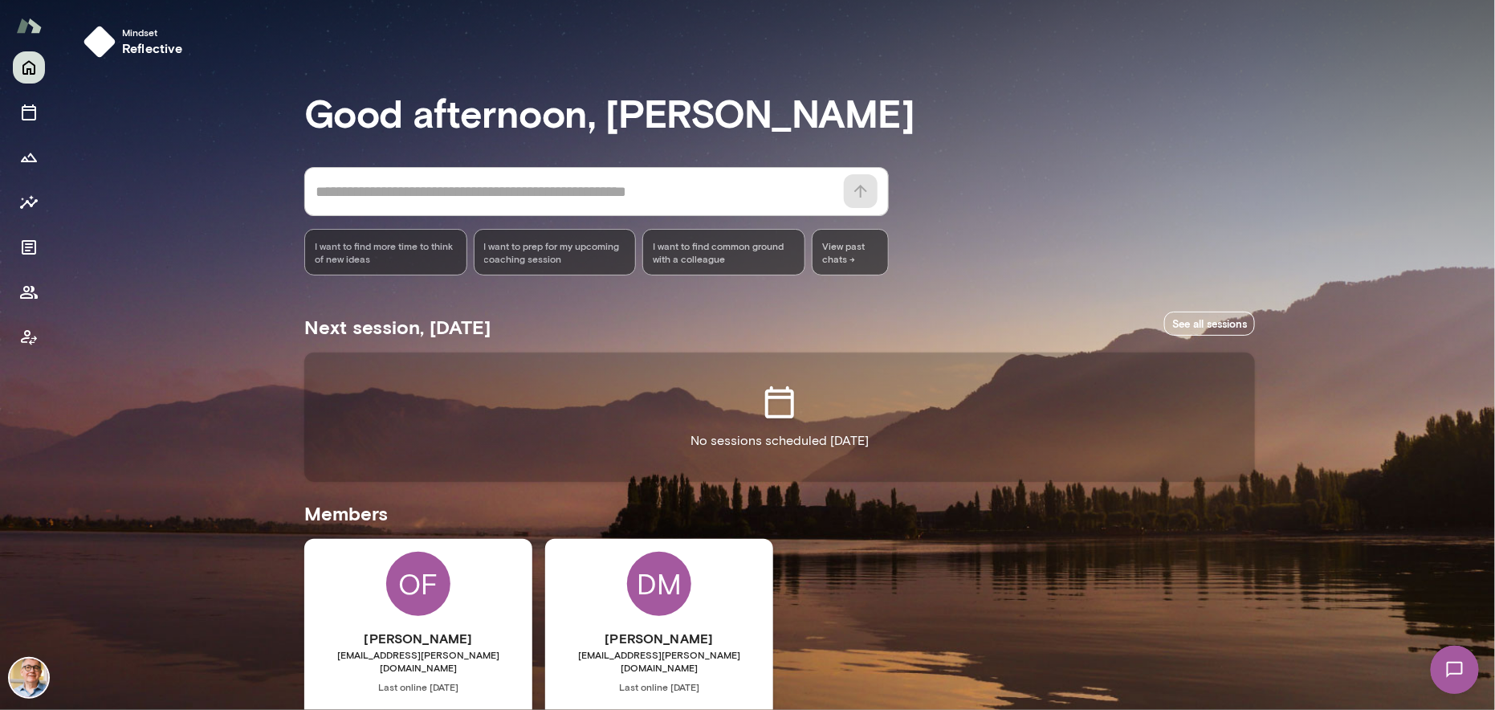
click at [24, 680] on img at bounding box center [29, 677] width 39 height 39
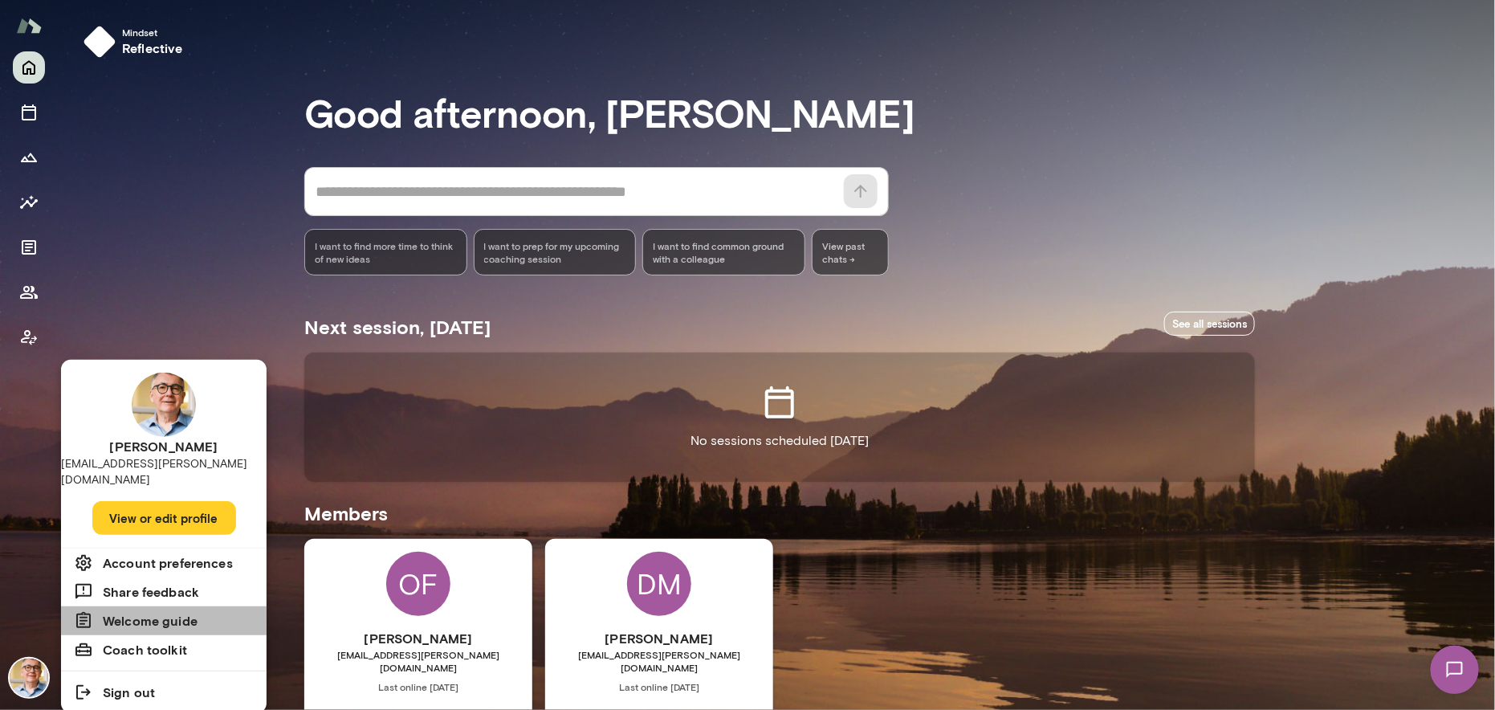
click at [155, 611] on h6 "Welcome guide" at bounding box center [150, 620] width 95 height 19
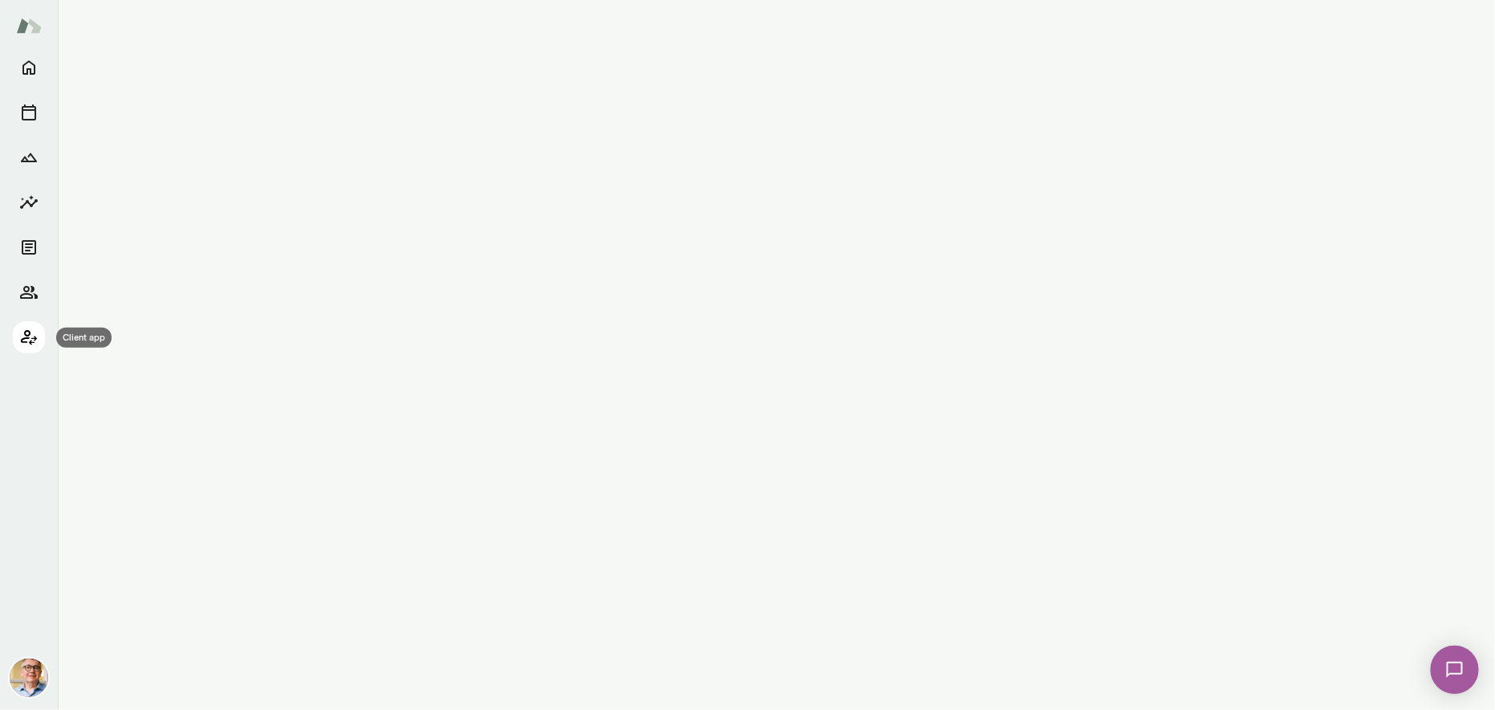
click at [27, 338] on icon "Client app" at bounding box center [29, 337] width 16 height 15
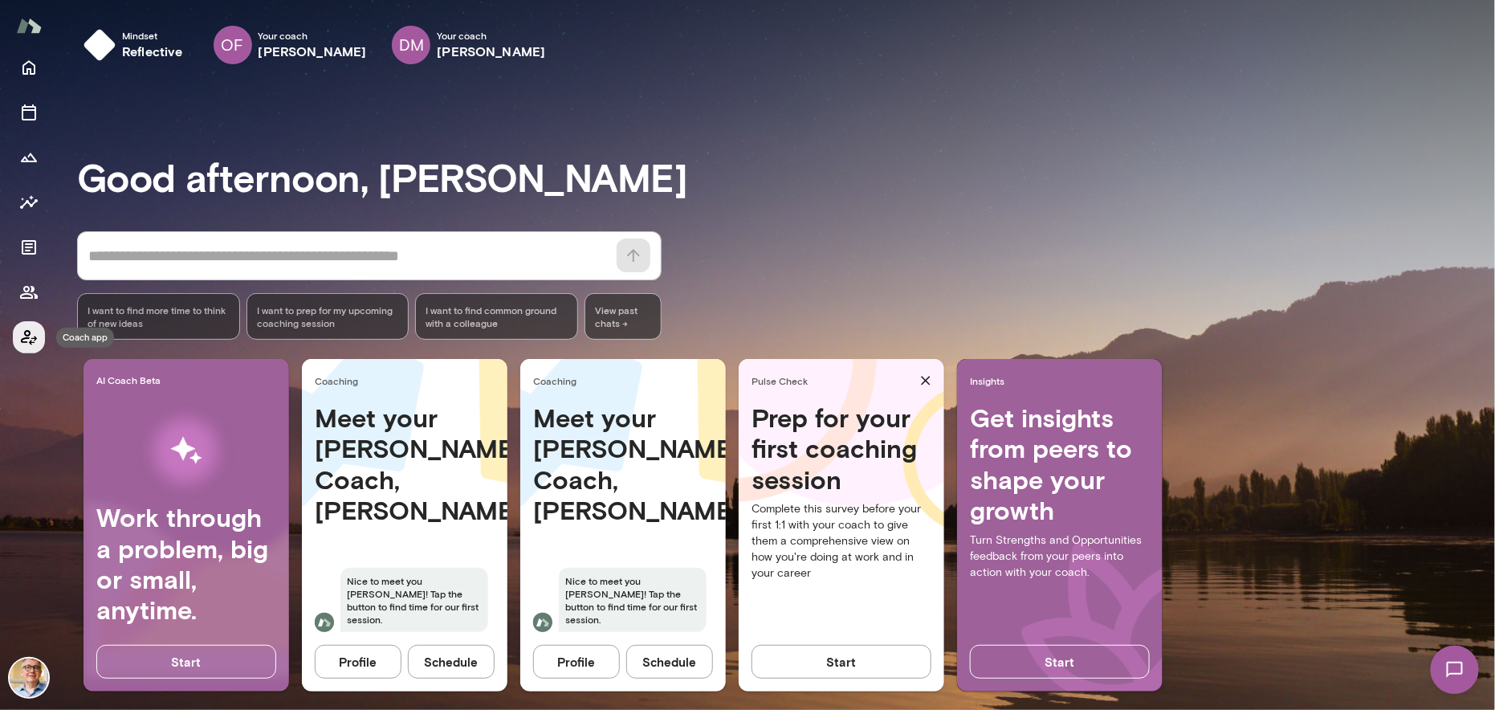
click at [27, 338] on icon "Coach app" at bounding box center [29, 337] width 16 height 15
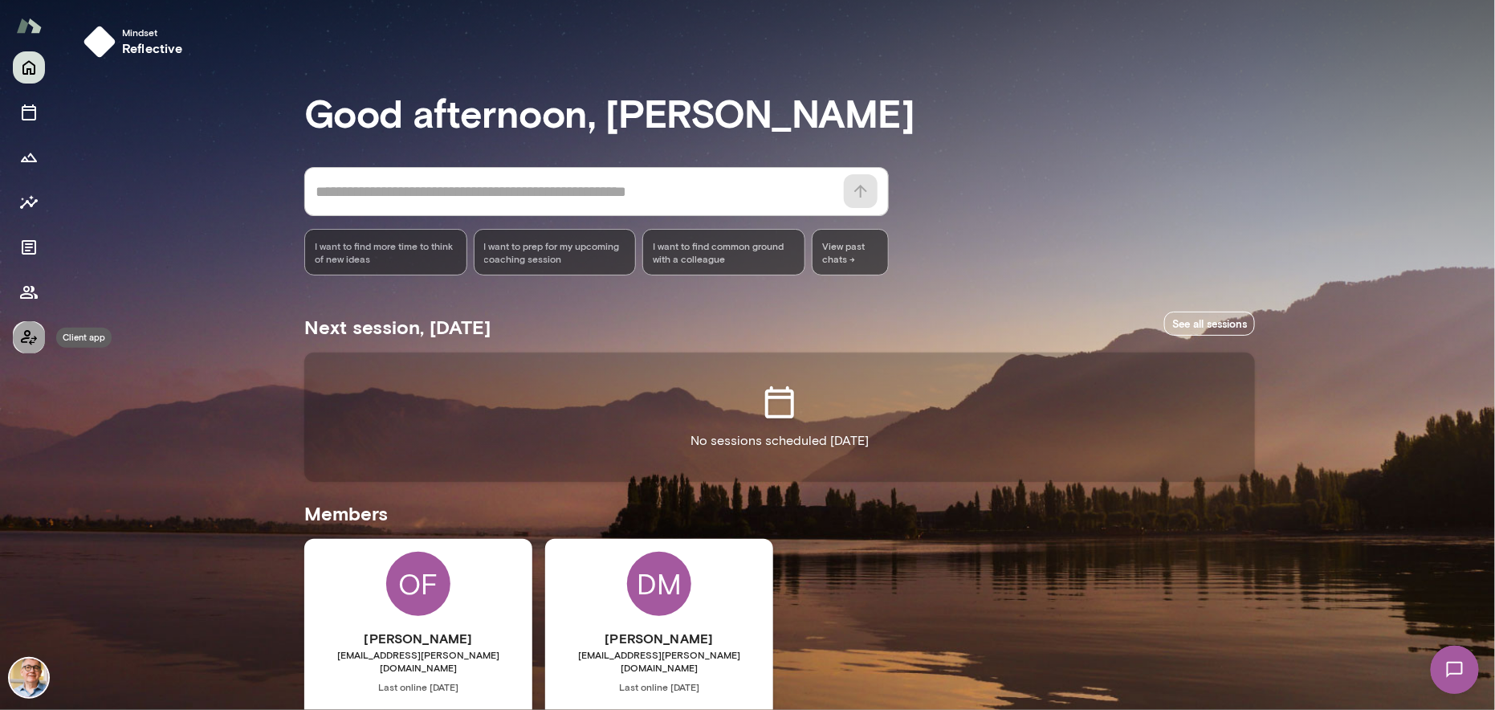
click at [27, 338] on icon "Client app" at bounding box center [29, 337] width 16 height 15
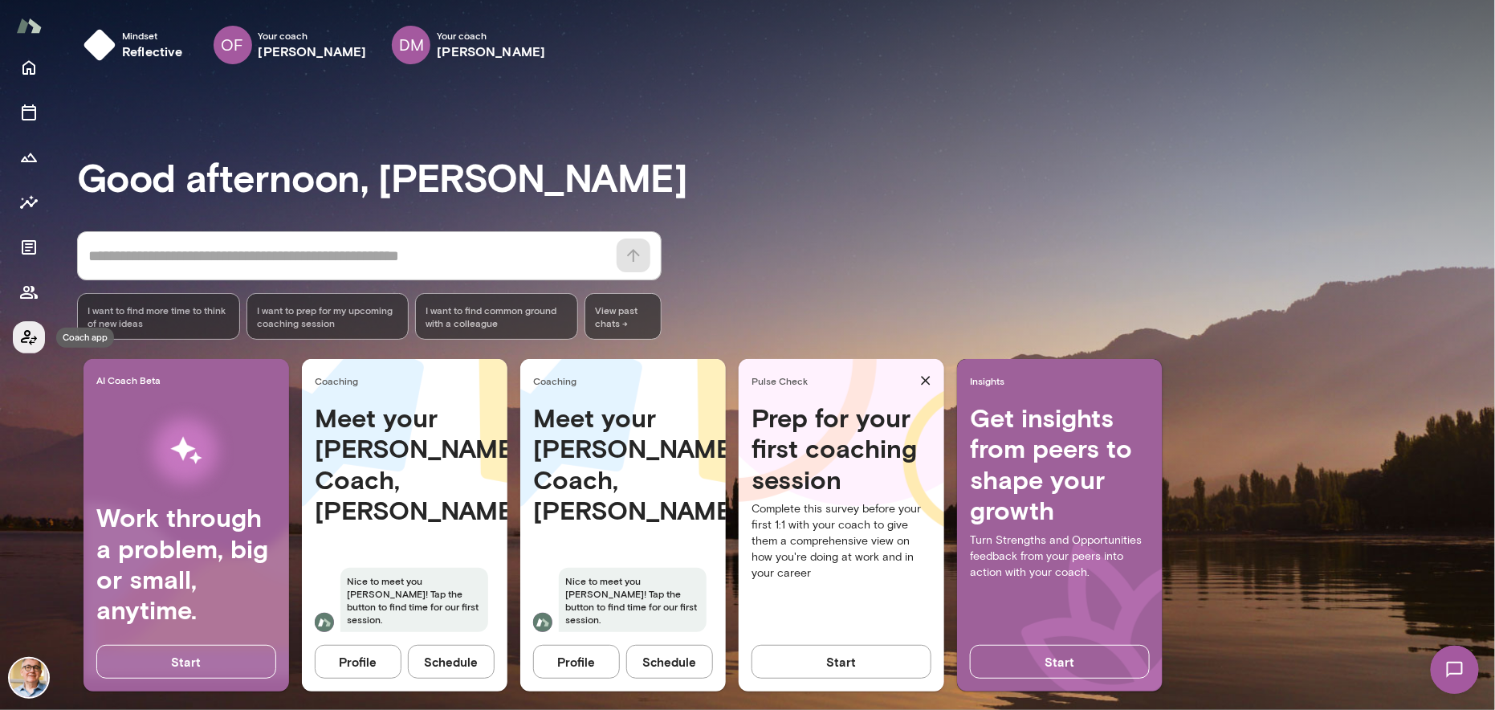
click at [27, 338] on icon "Coach app" at bounding box center [29, 337] width 16 height 15
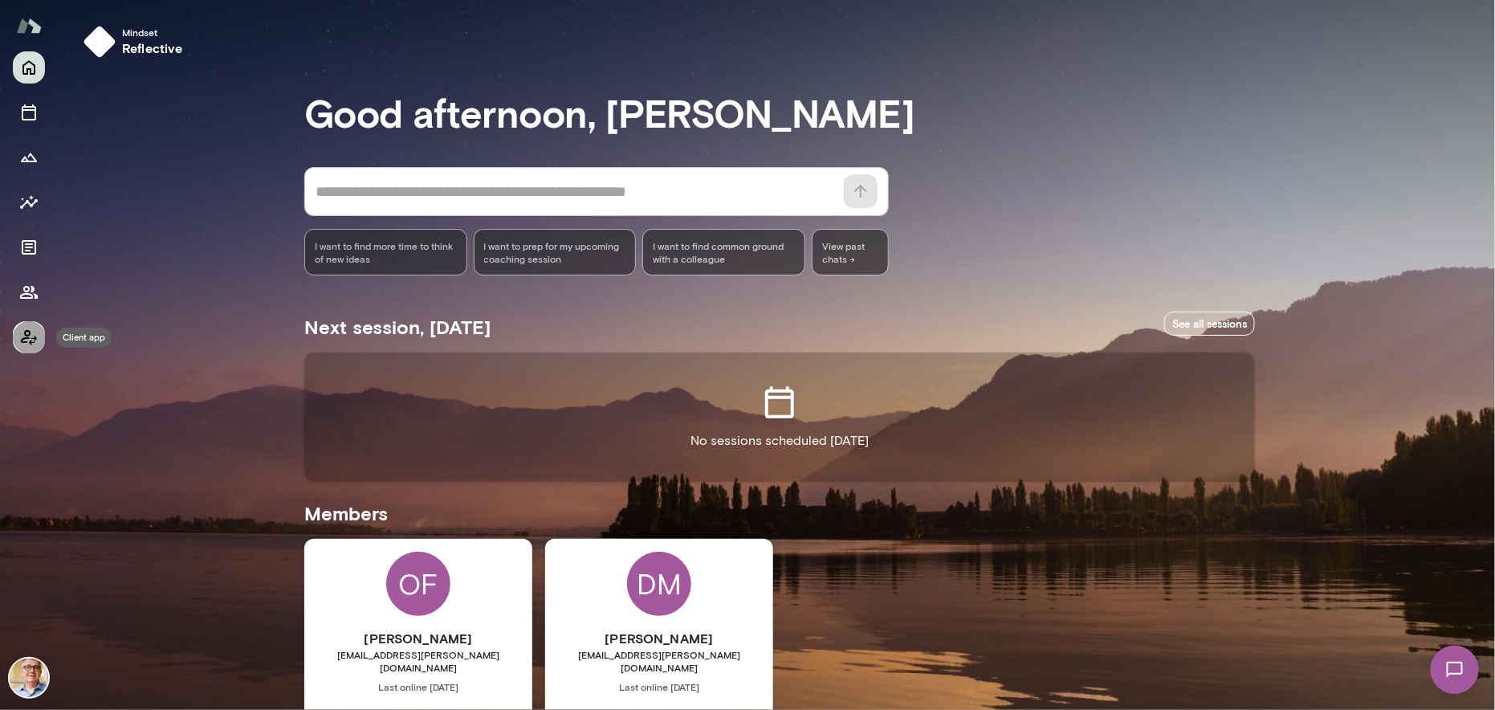
click at [27, 338] on icon "Client app" at bounding box center [29, 337] width 16 height 15
